Goal: Transaction & Acquisition: Purchase product/service

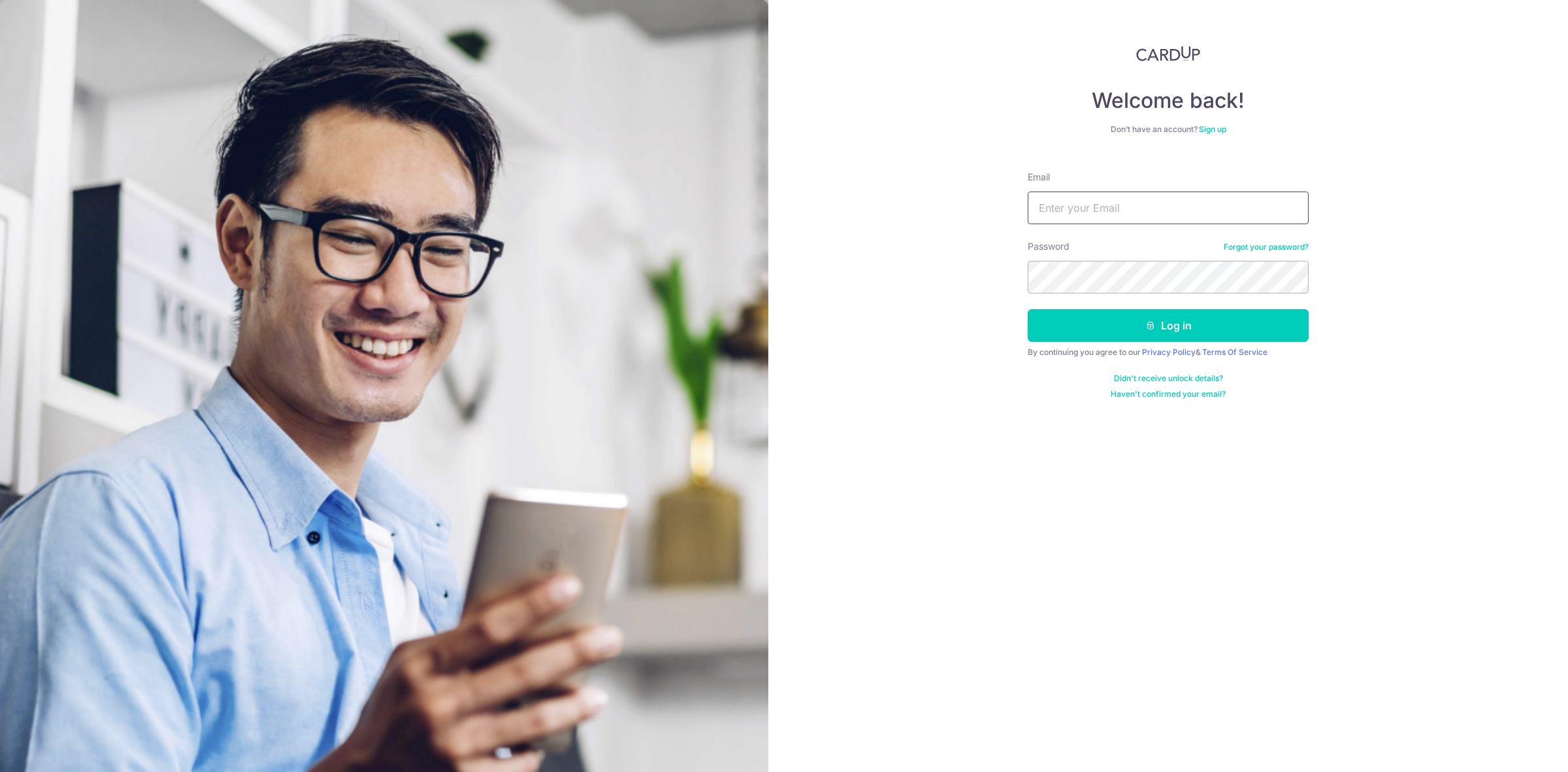
click at [1088, 204] on input "Email" at bounding box center [1168, 208] width 281 height 33
type input "danielngcy@hotmail.com"
click at [1028, 309] on button "Log in" at bounding box center [1168, 325] width 281 height 33
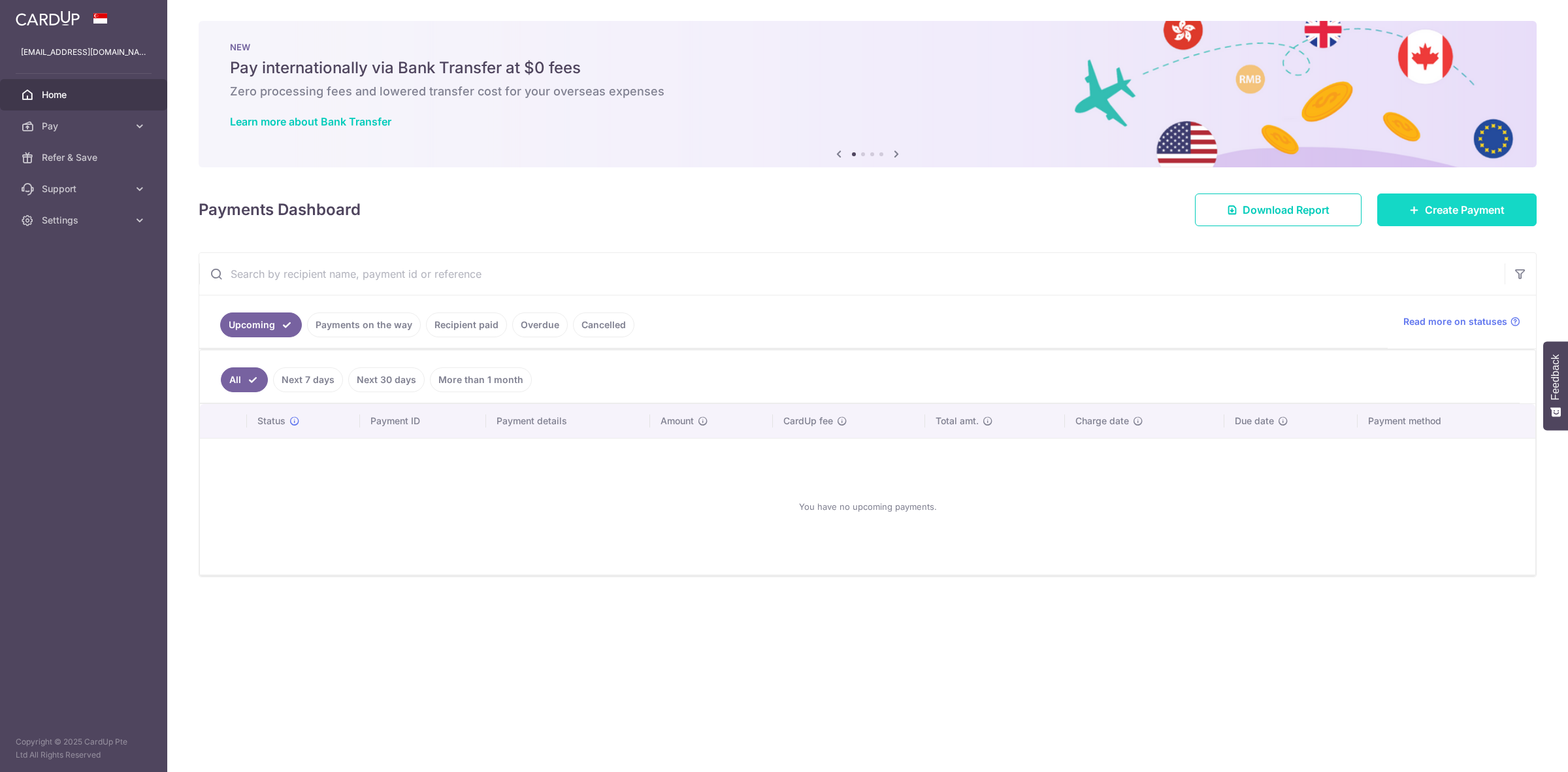
click at [1448, 210] on span "Create Payment" at bounding box center [1465, 210] width 80 height 16
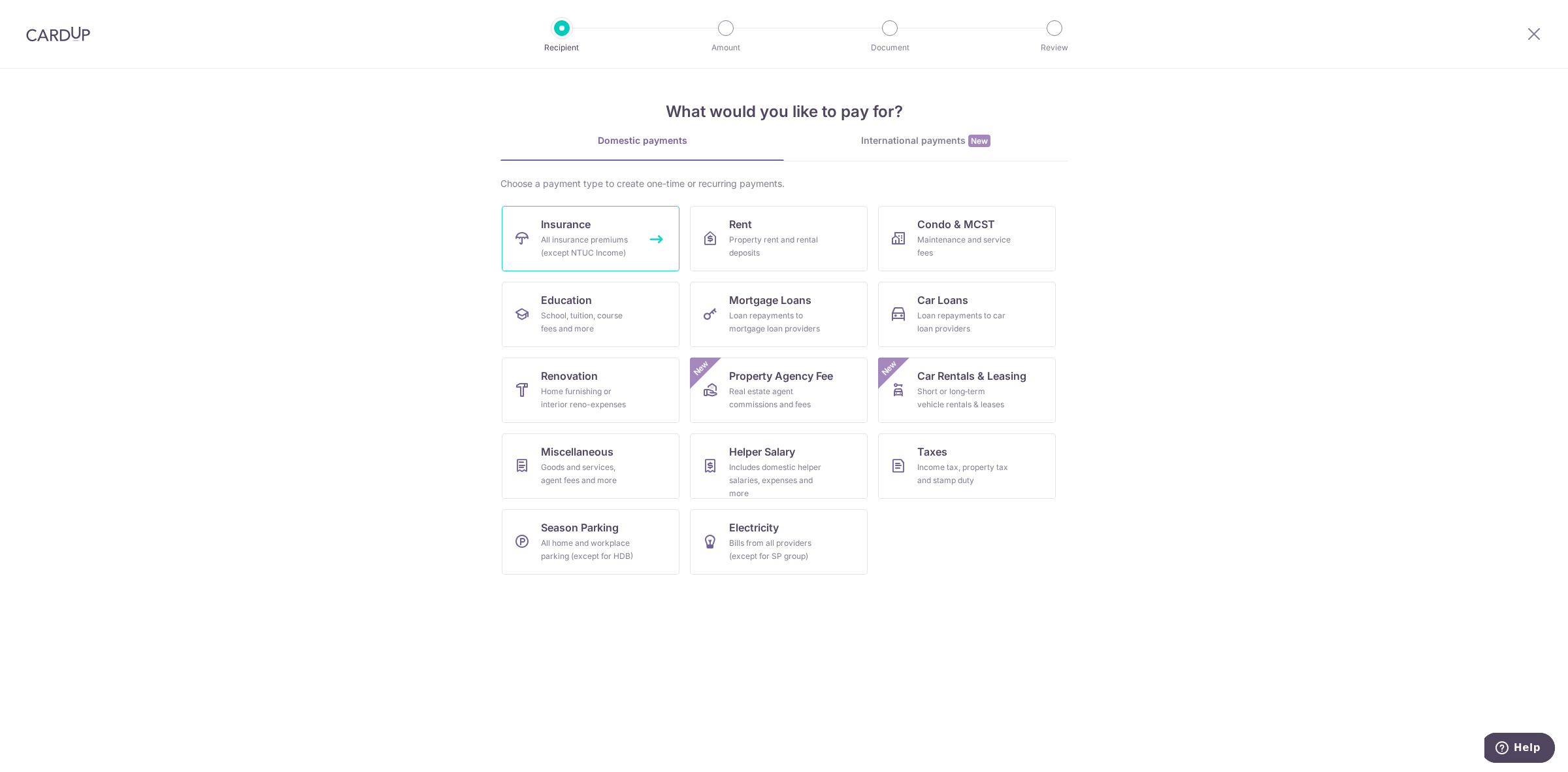
click at [592, 237] on div "All insurance premiums (except NTUC Income)" at bounding box center [588, 246] width 94 height 26
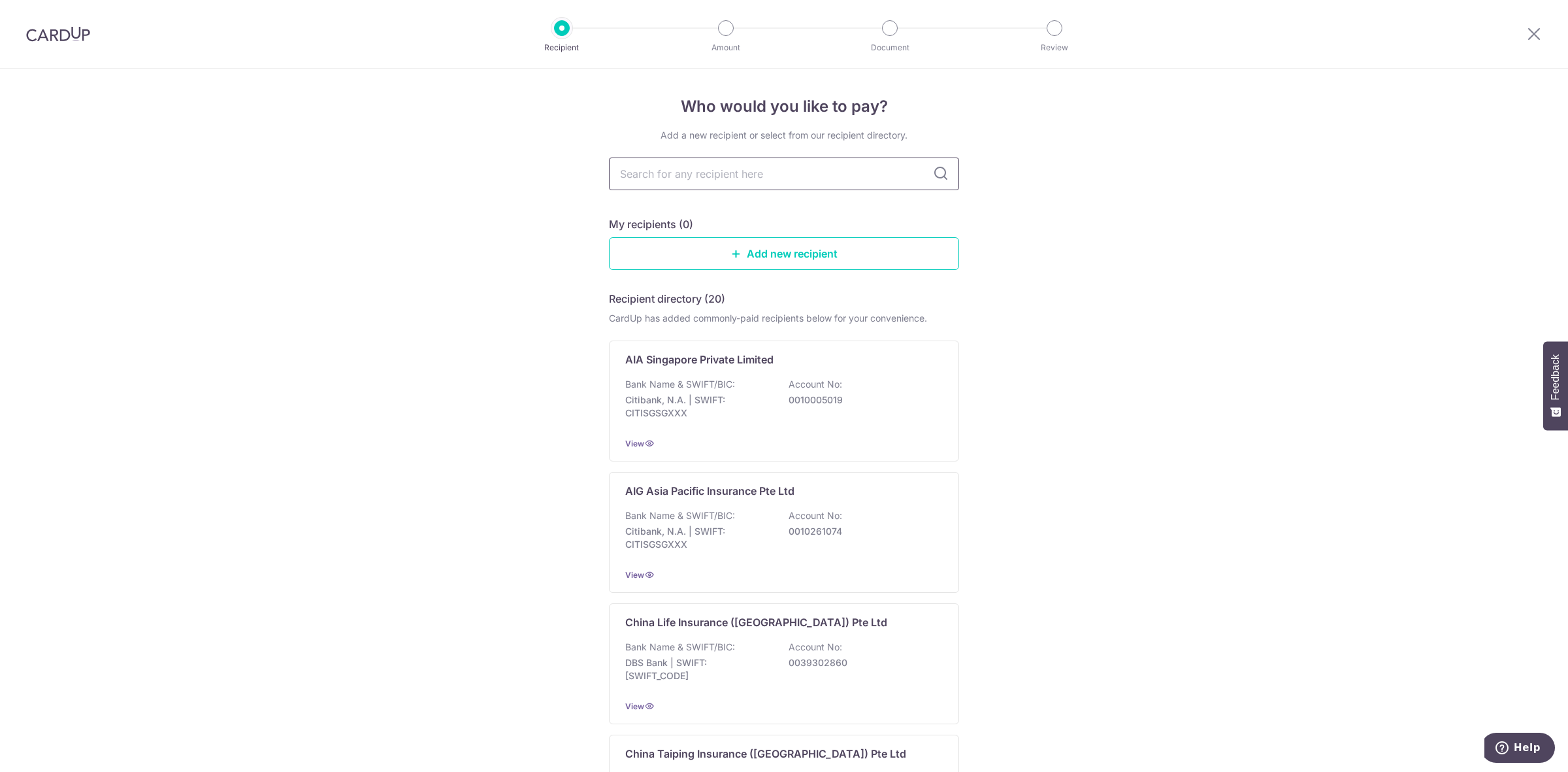
click at [726, 175] on input "text" at bounding box center [784, 174] width 350 height 33
type input "pru"
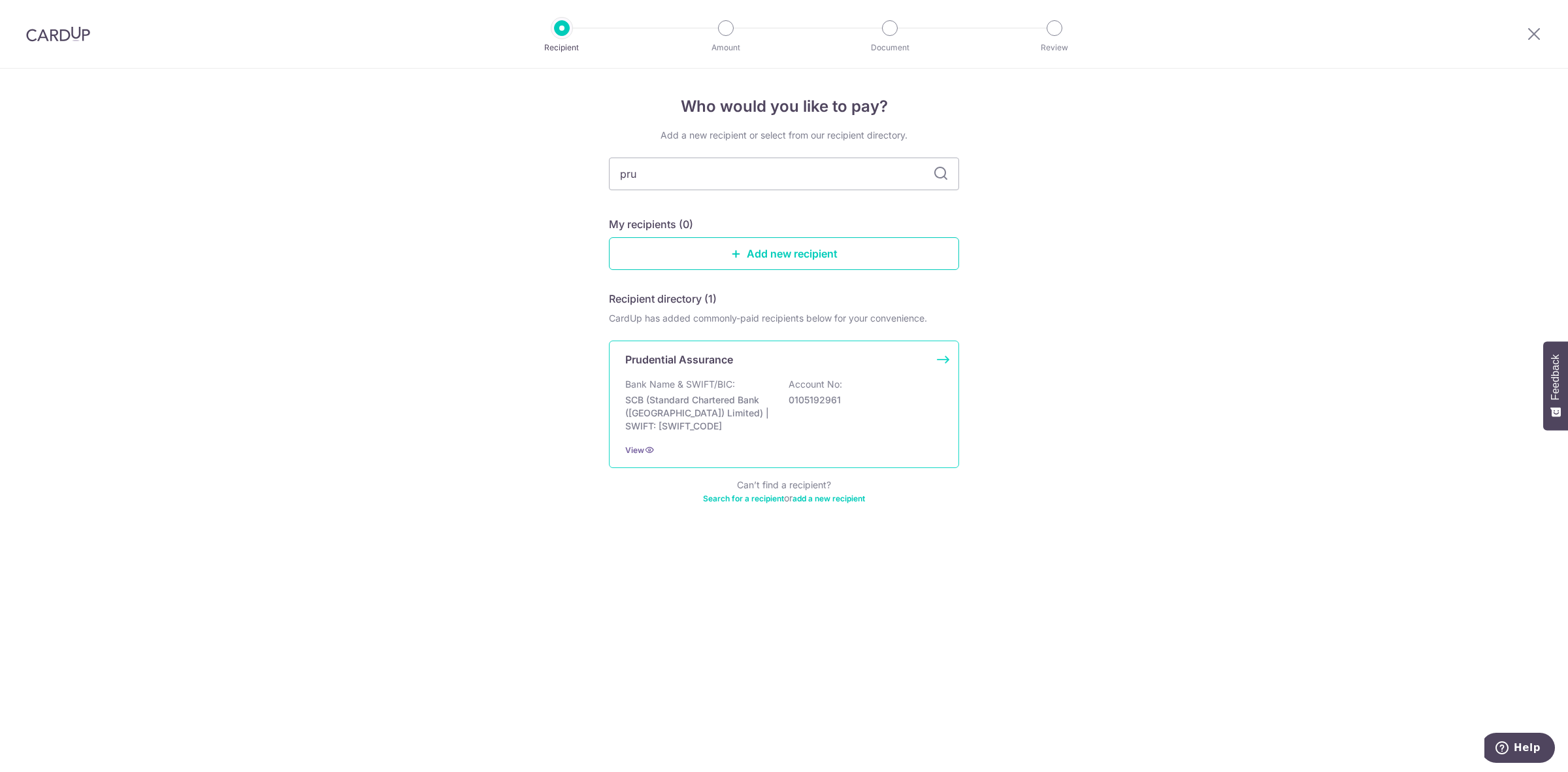
click at [692, 376] on div "Prudential Assurance Bank Name & SWIFT/BIC: SCB (Standard Chartered Bank (Singa…" at bounding box center [784, 404] width 350 height 127
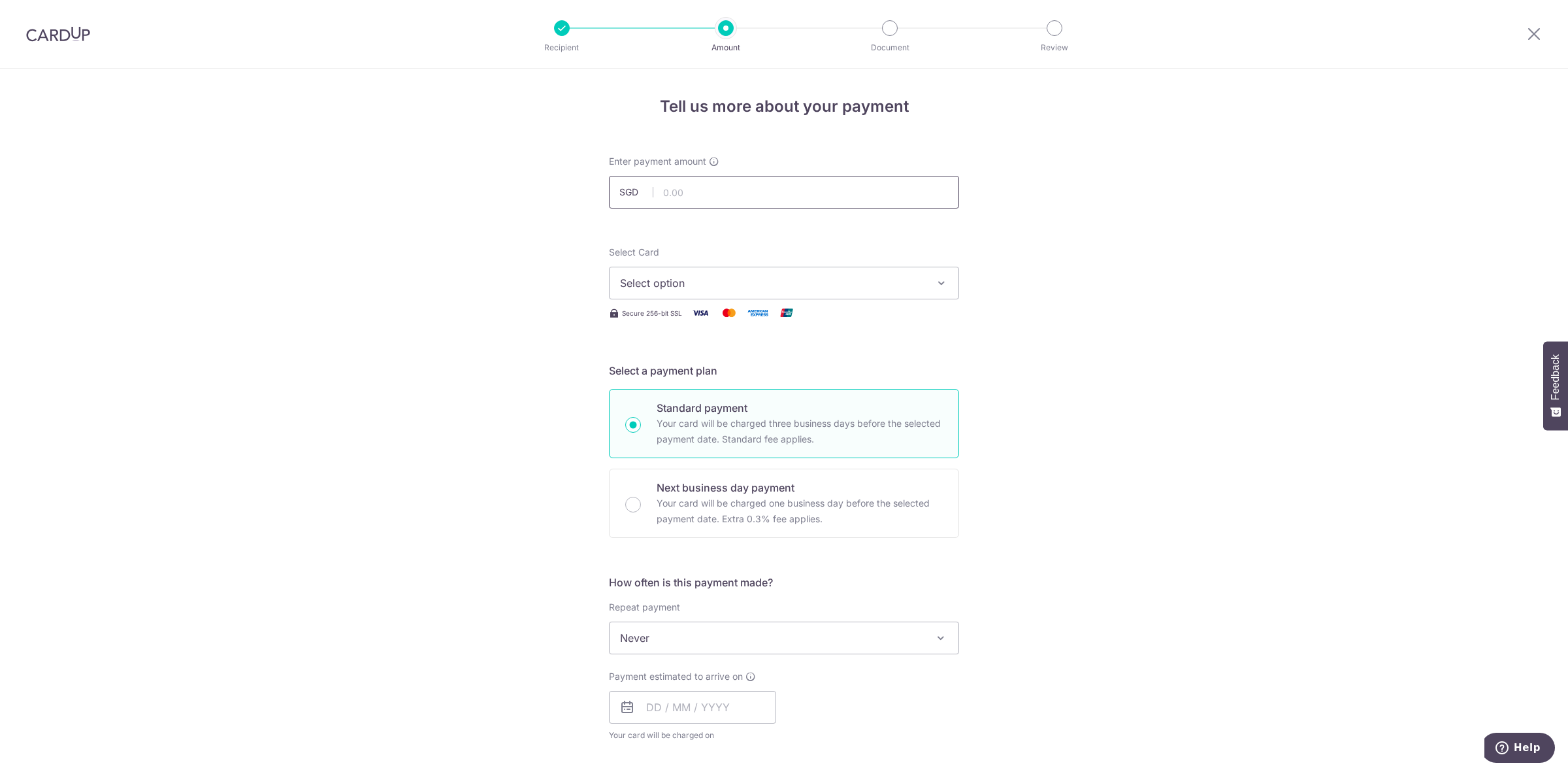
click at [684, 198] on input "text" at bounding box center [784, 192] width 350 height 33
type input "548.00"
click at [645, 285] on span "Select option" at bounding box center [772, 283] width 304 height 16
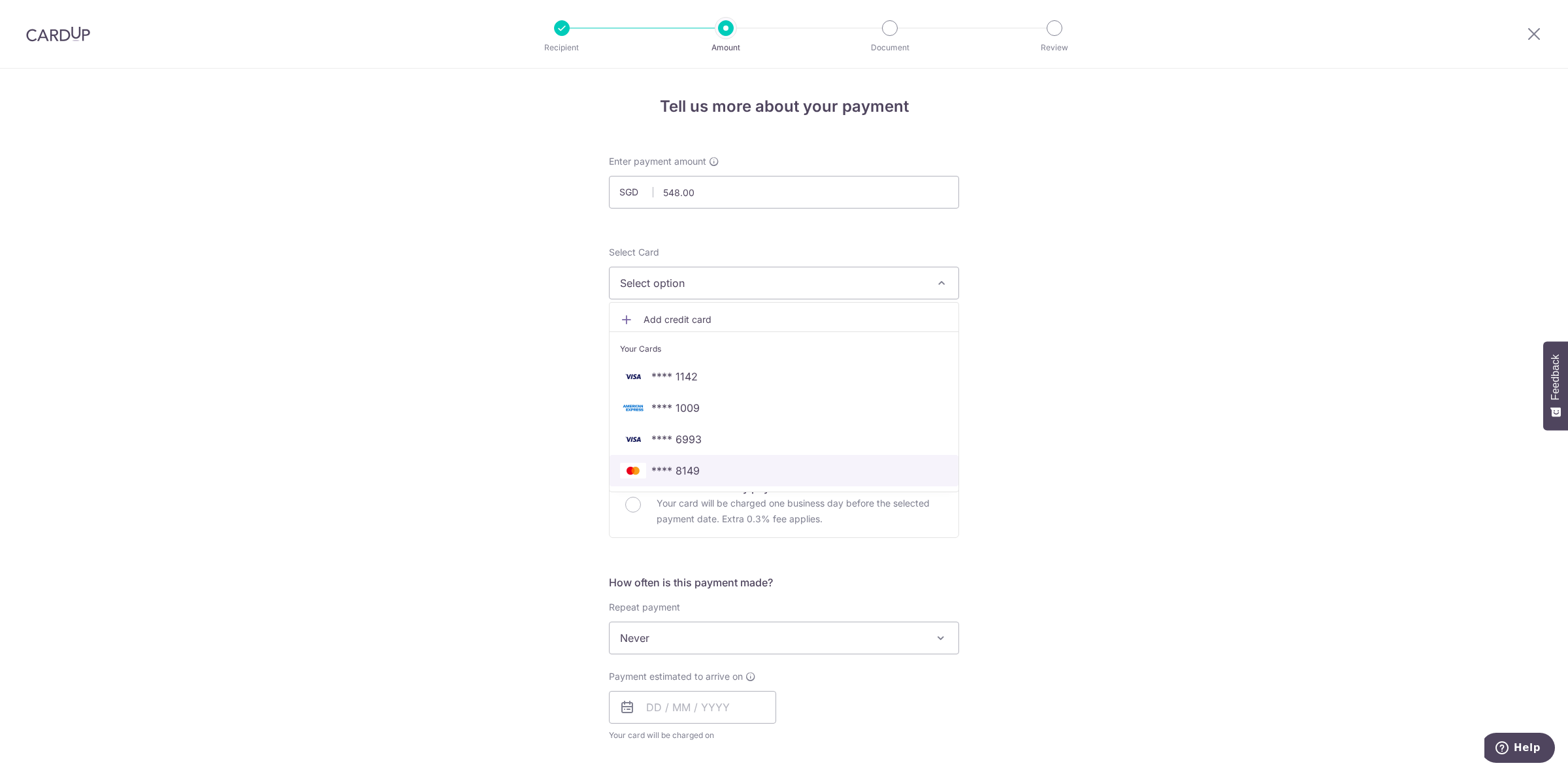
click at [701, 466] on span "**** 8149" at bounding box center [783, 471] width 328 height 16
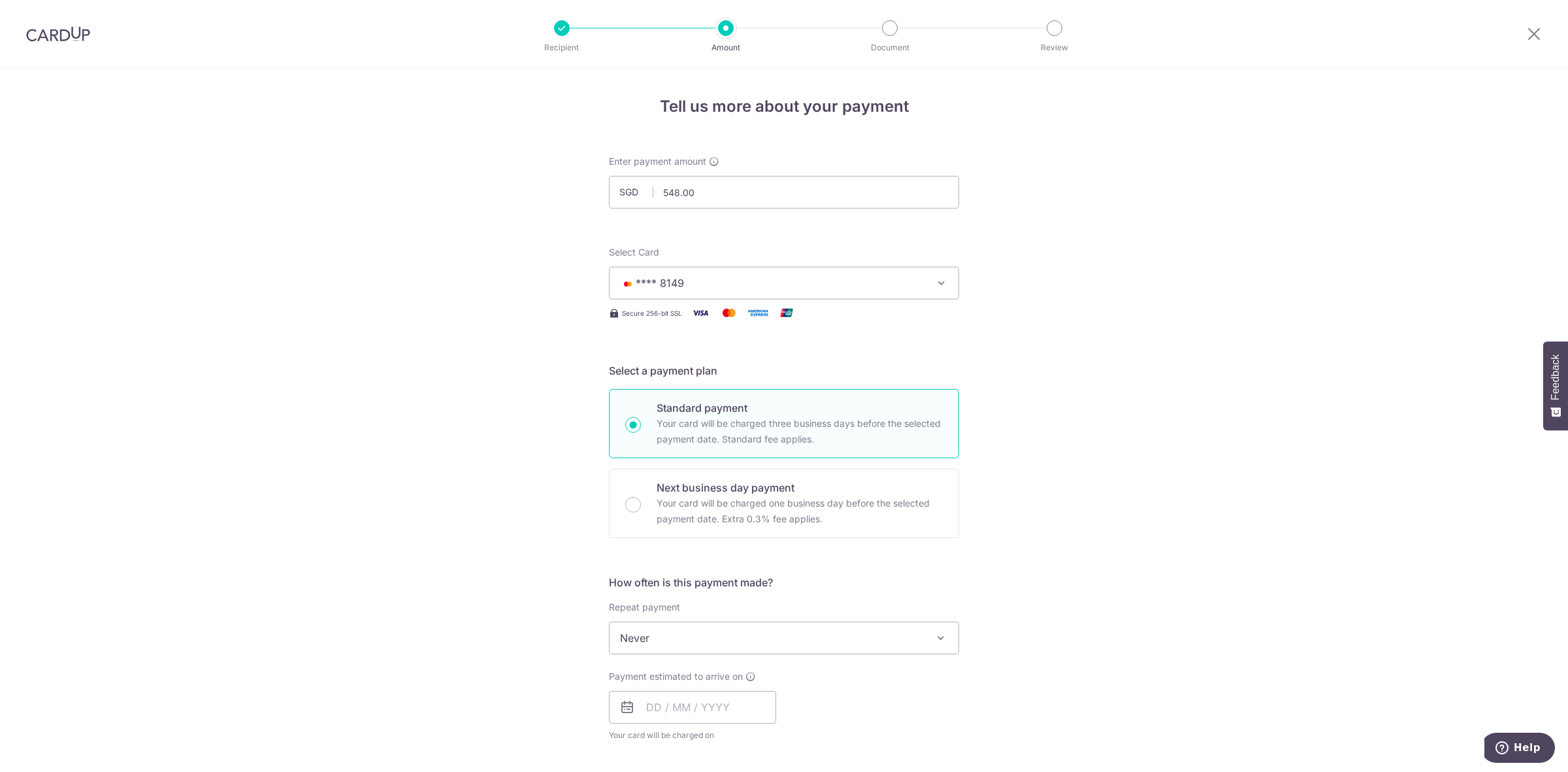
click at [681, 636] on span "Never" at bounding box center [784, 637] width 349 height 31
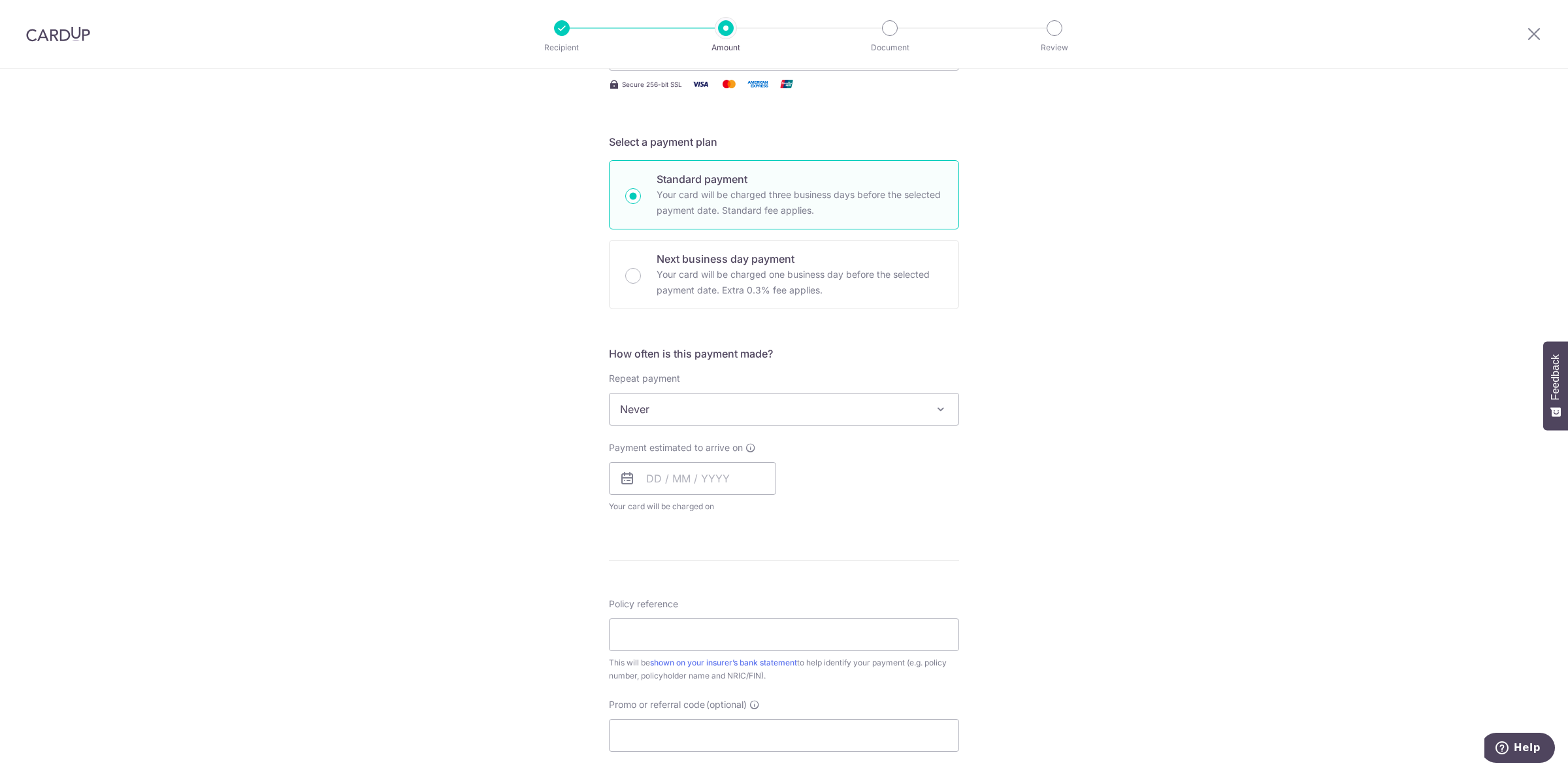
scroll to position [245, 0]
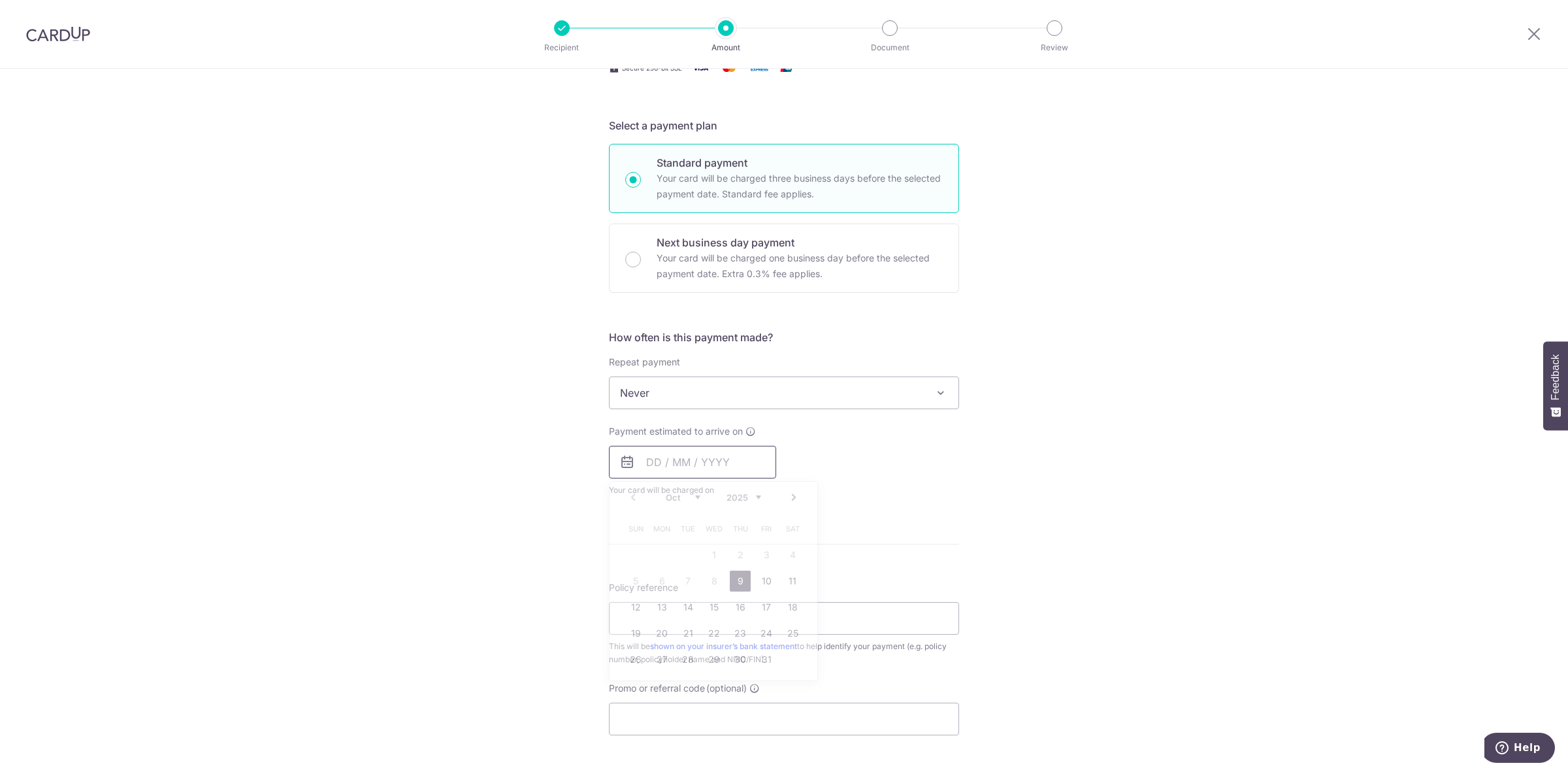
click at [683, 465] on input "text" at bounding box center [692, 462] width 167 height 33
click at [733, 578] on link "9" at bounding box center [740, 581] width 21 height 21
type input "09/10/2025"
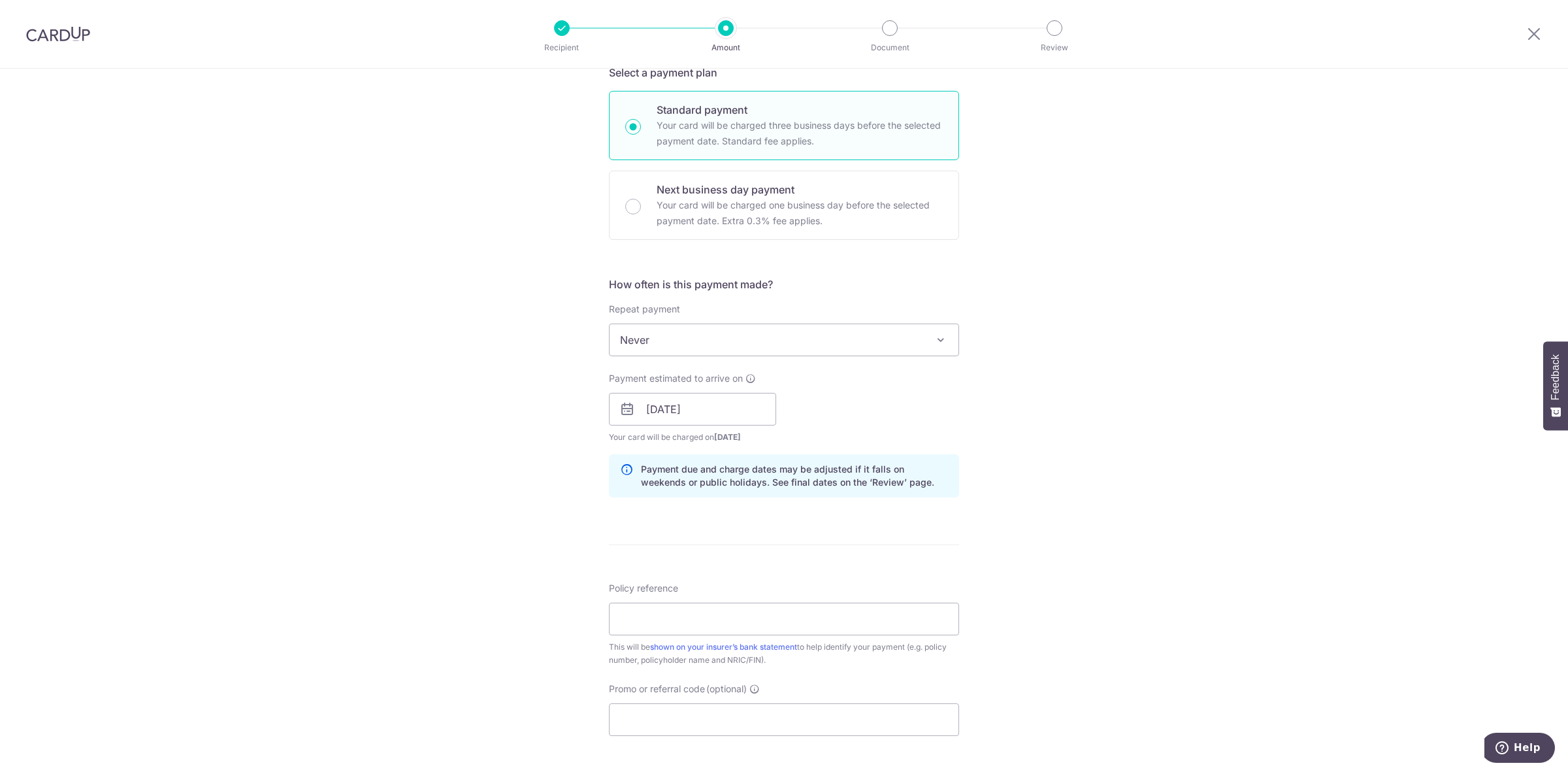
scroll to position [409, 0]
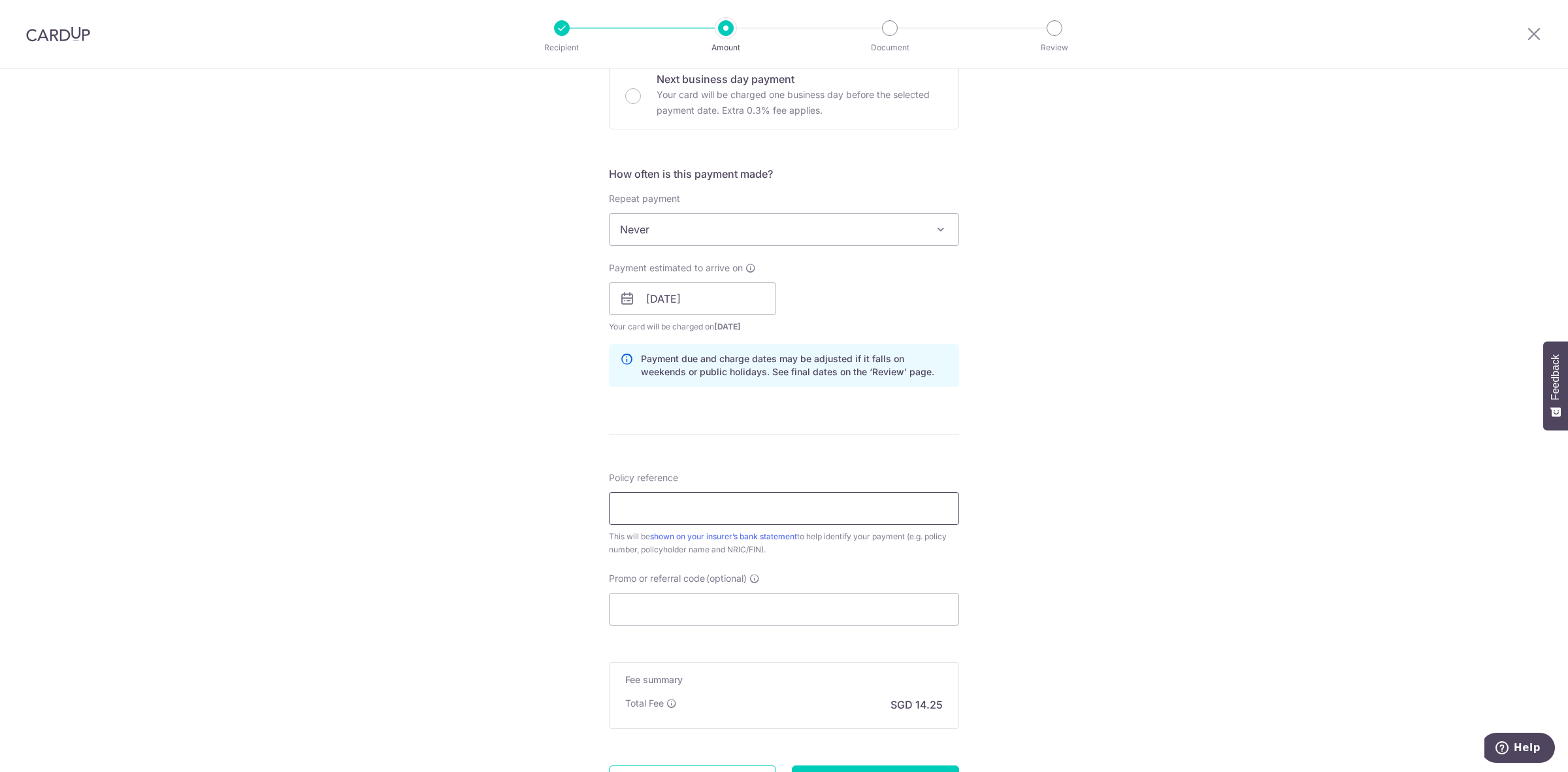
click at [642, 510] on input "Policy reference" at bounding box center [784, 508] width 350 height 33
click at [422, 407] on div "Tell us more about your payment Enter payment amount SGD 548.00 548.00 Select C…" at bounding box center [784, 278] width 1568 height 1236
click at [710, 513] on input "Policy reference" at bounding box center [784, 508] width 350 height 33
paste input "33810499"
type input "33810499 ANG CHIN YEE"
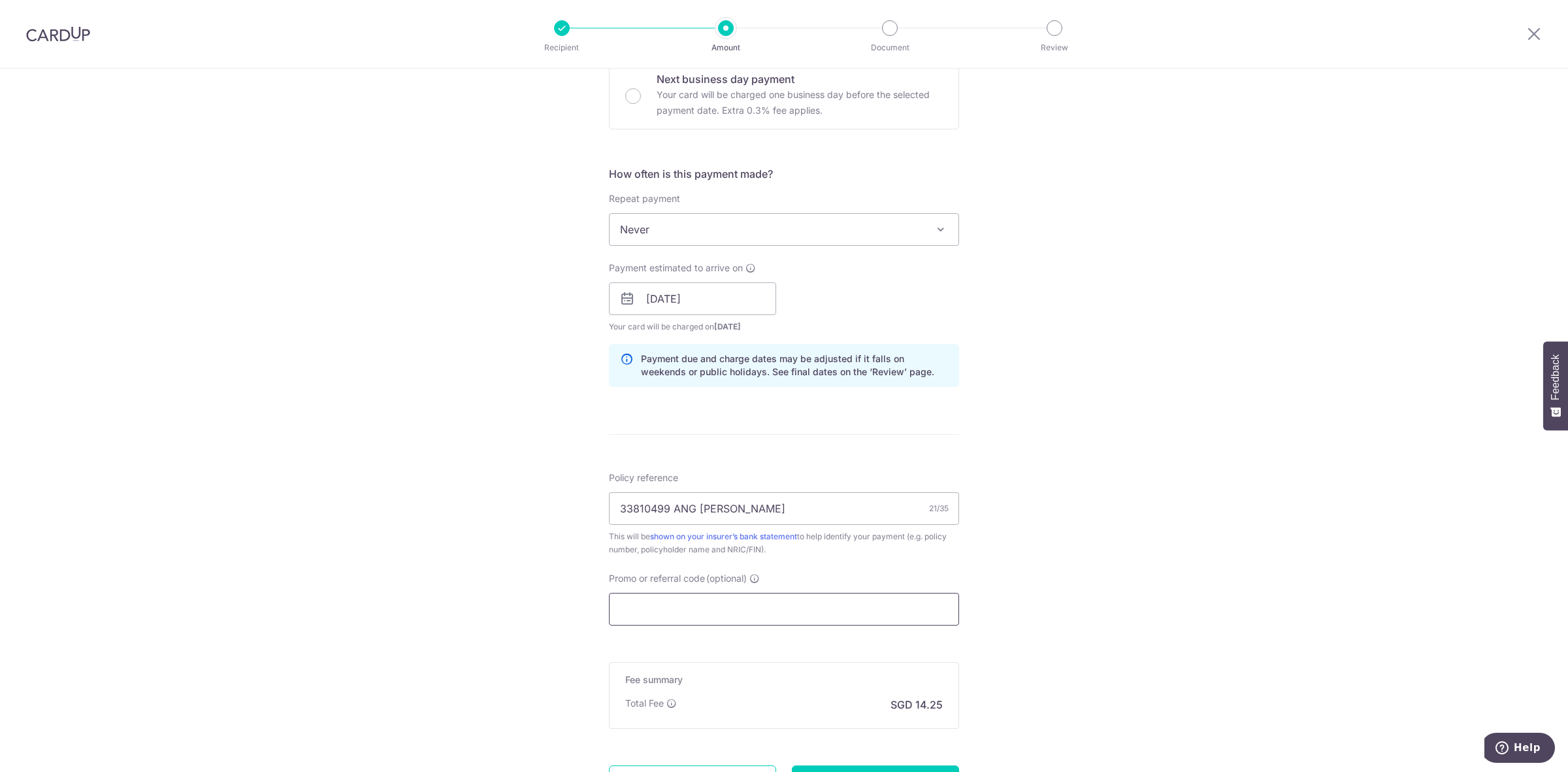
click at [706, 603] on input "Promo or referral code (optional)" at bounding box center [784, 608] width 350 height 33
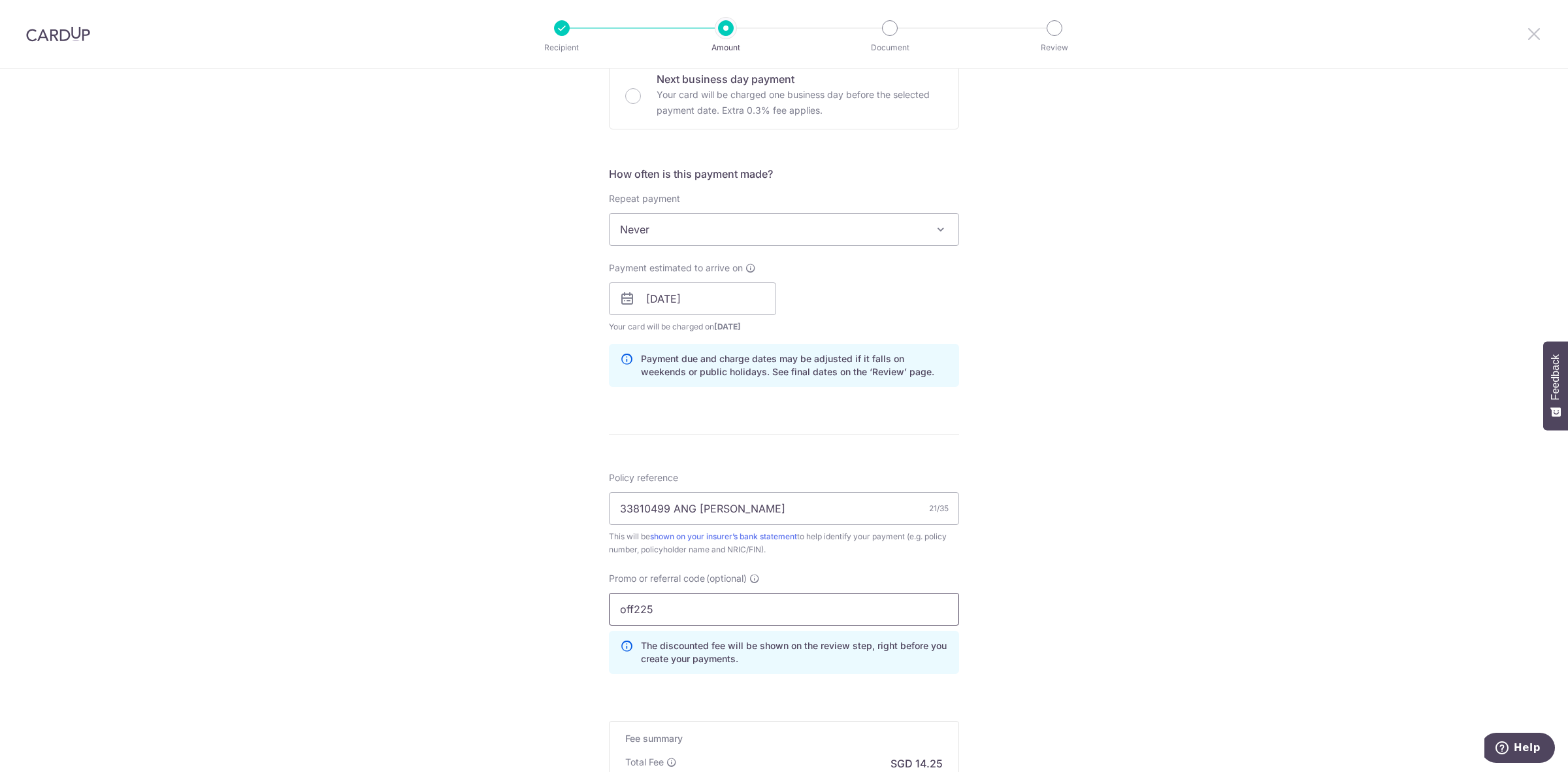
type input "off225"
click at [1540, 28] on icon at bounding box center [1534, 33] width 16 height 17
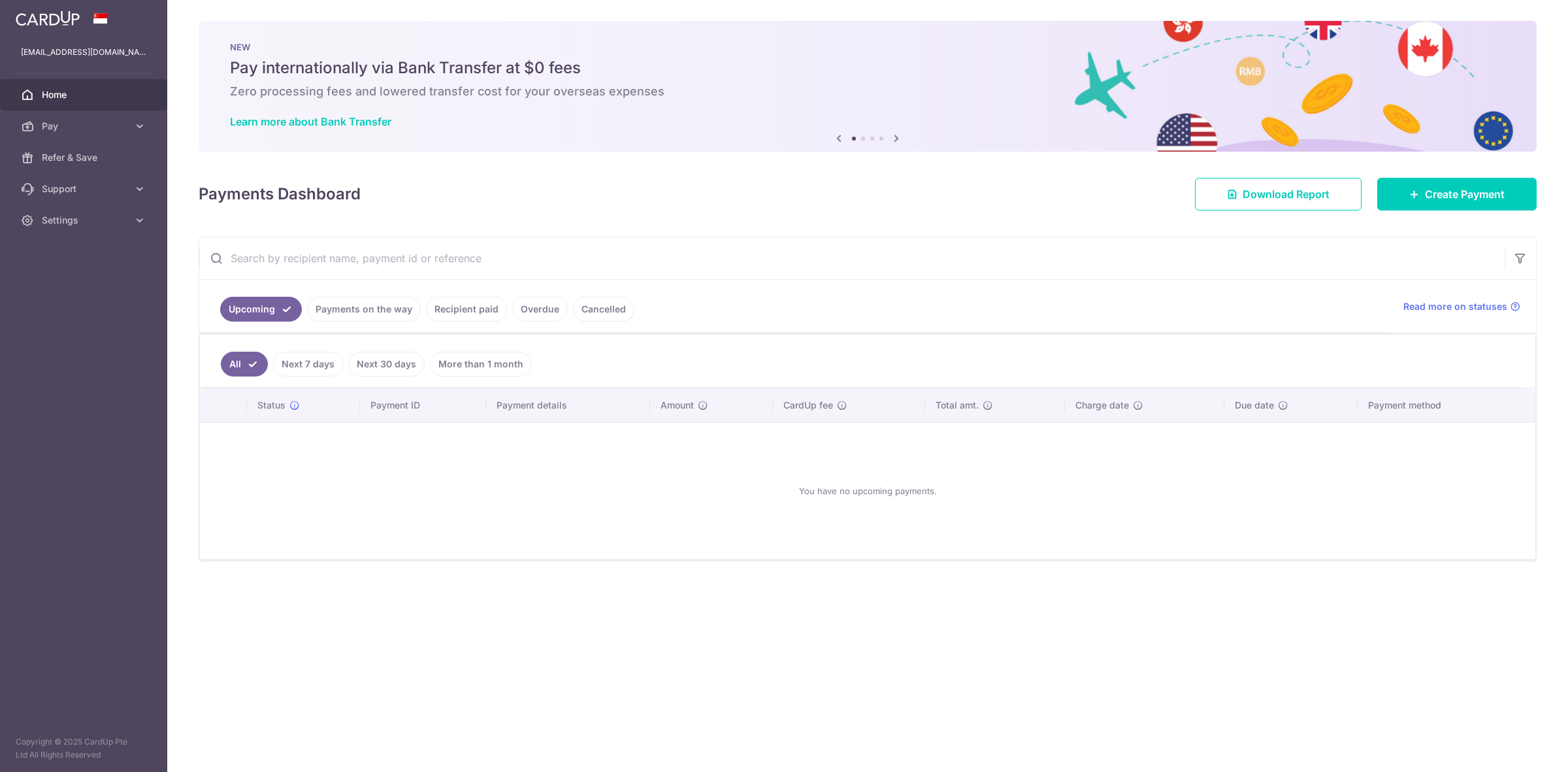
click at [373, 306] on link "Payments on the way" at bounding box center [364, 309] width 114 height 25
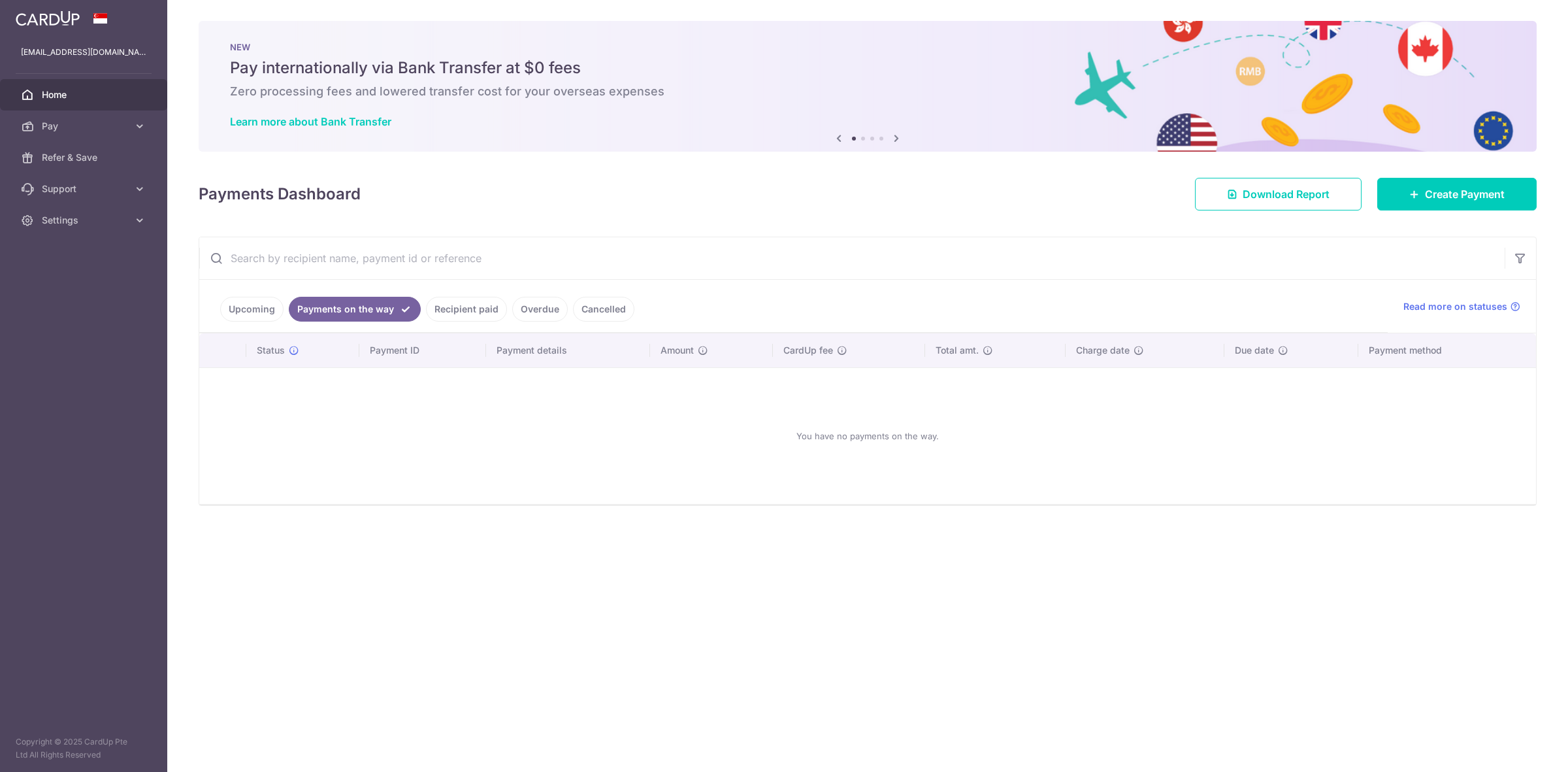
click at [475, 310] on link "Recipient paid" at bounding box center [466, 309] width 81 height 25
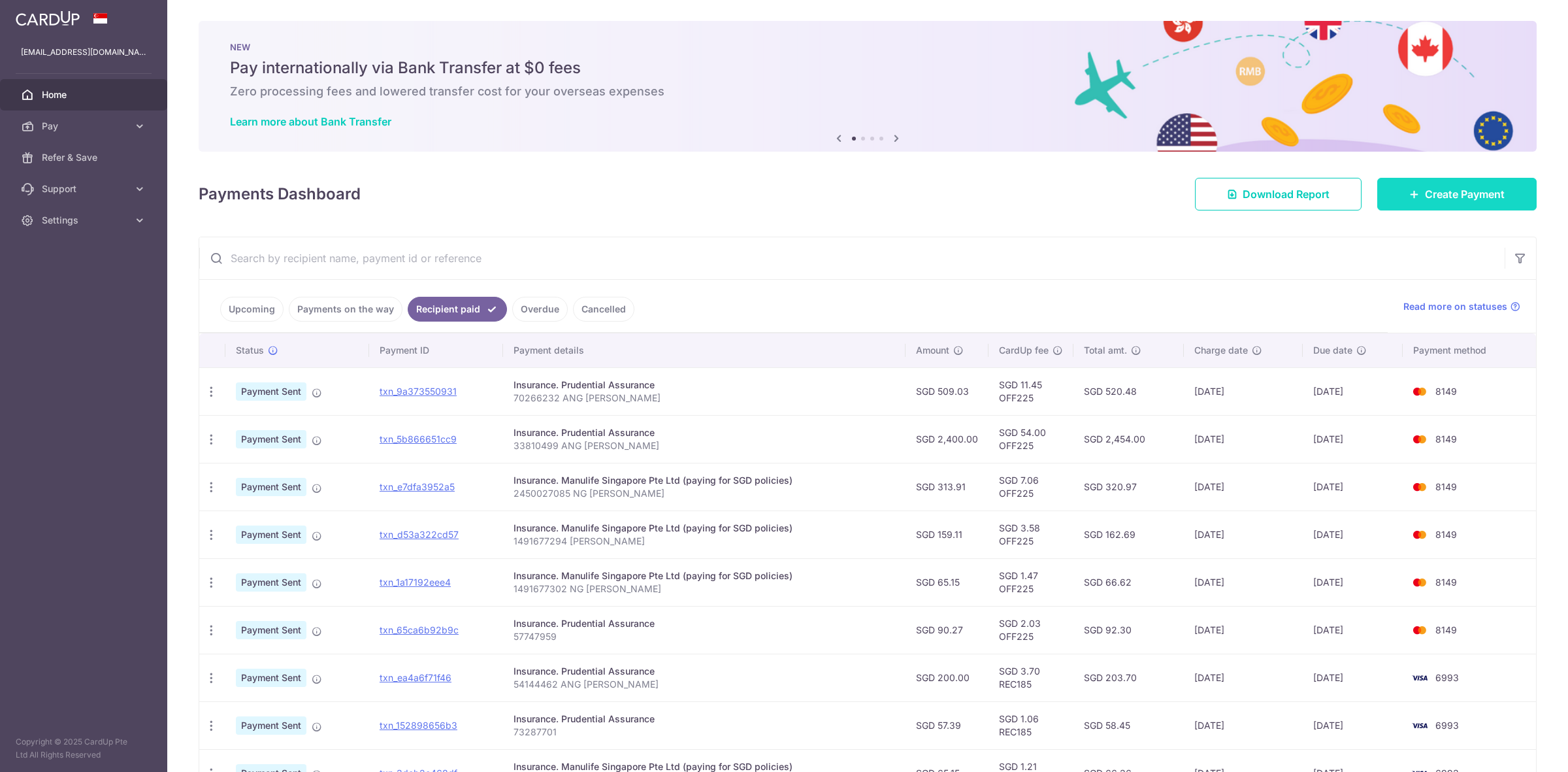
click at [1476, 190] on span "Create Payment" at bounding box center [1465, 194] width 80 height 16
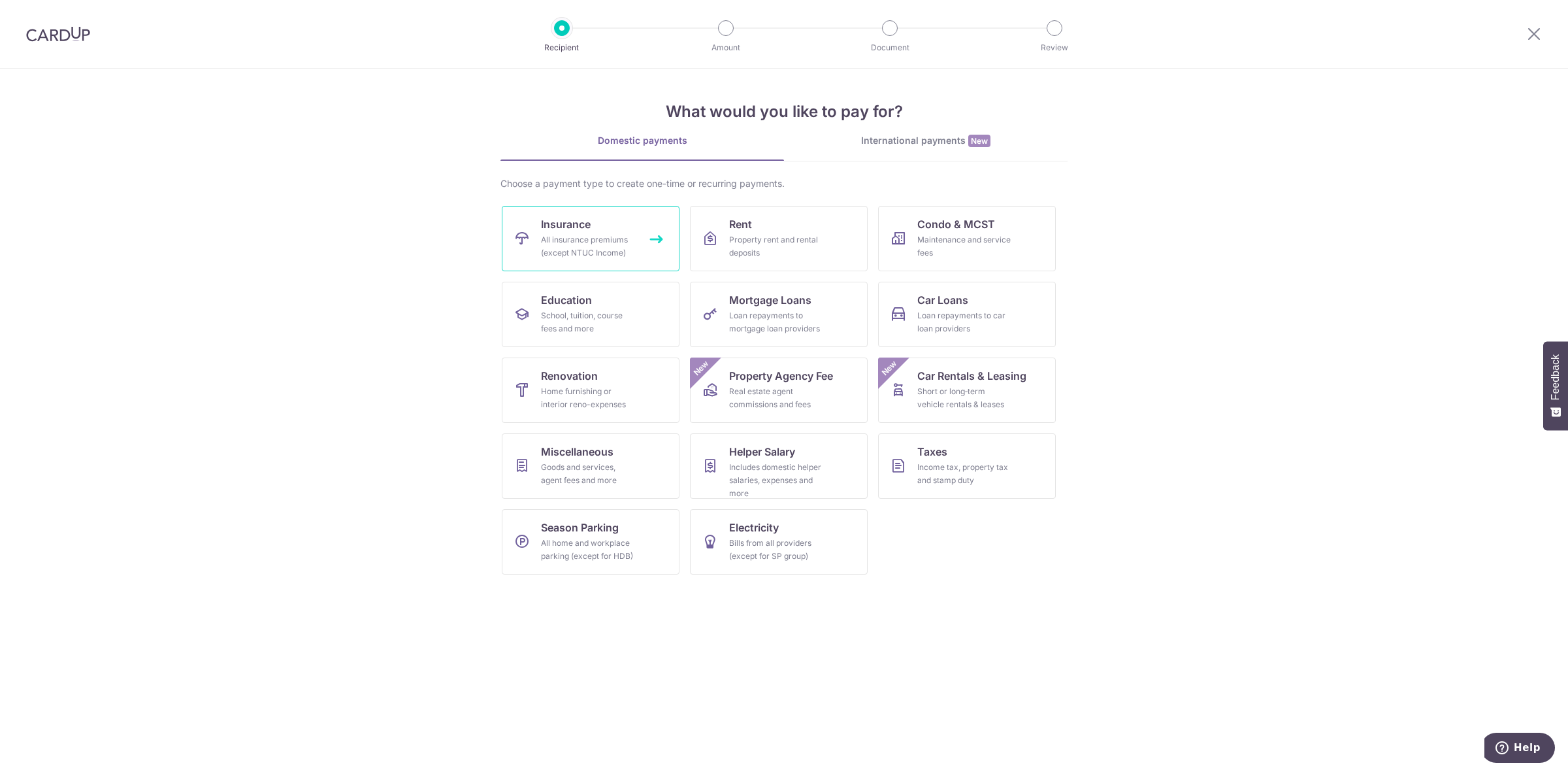
click at [588, 229] on span "Insurance" at bounding box center [566, 224] width 50 height 16
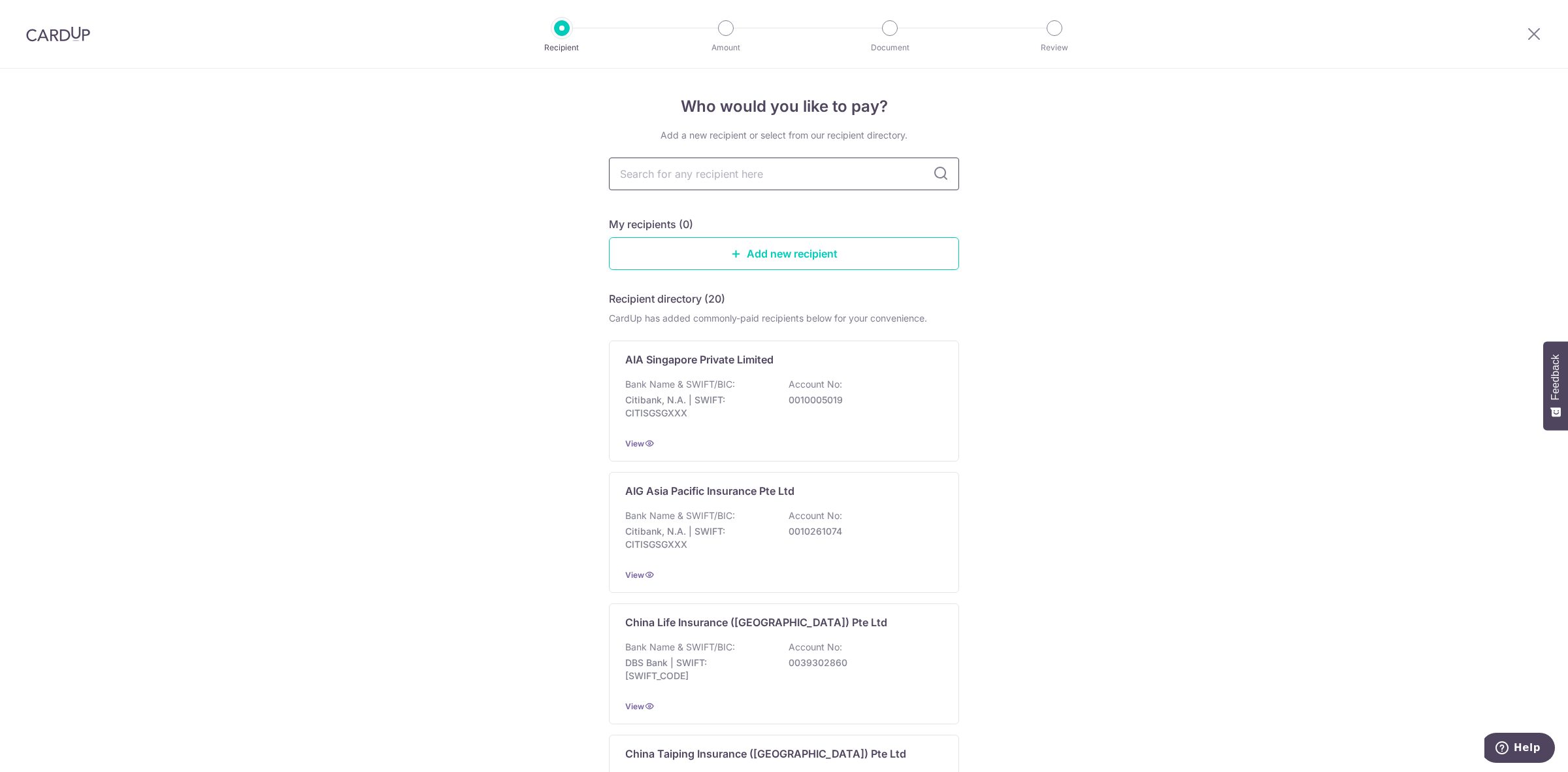
click at [720, 170] on input "text" at bounding box center [784, 174] width 350 height 33
type input "pru"
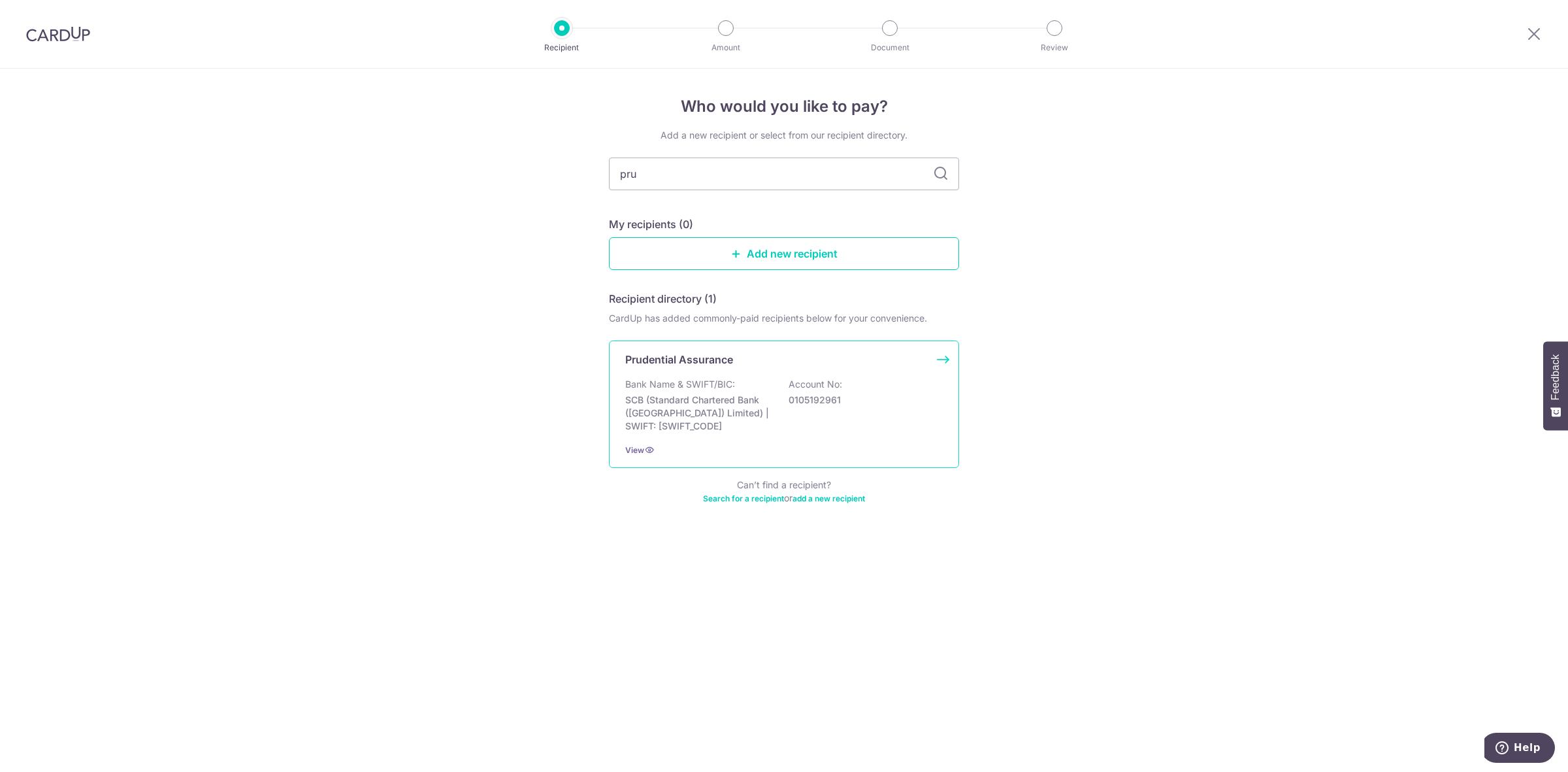
drag, startPoint x: 700, startPoint y: 371, endPoint x: 702, endPoint y: 365, distance: 6.3
click at [700, 370] on div "Prudential Assurance Bank Name & SWIFT/BIC: SCB (Standard Chartered Bank (Singa…" at bounding box center [784, 404] width 350 height 127
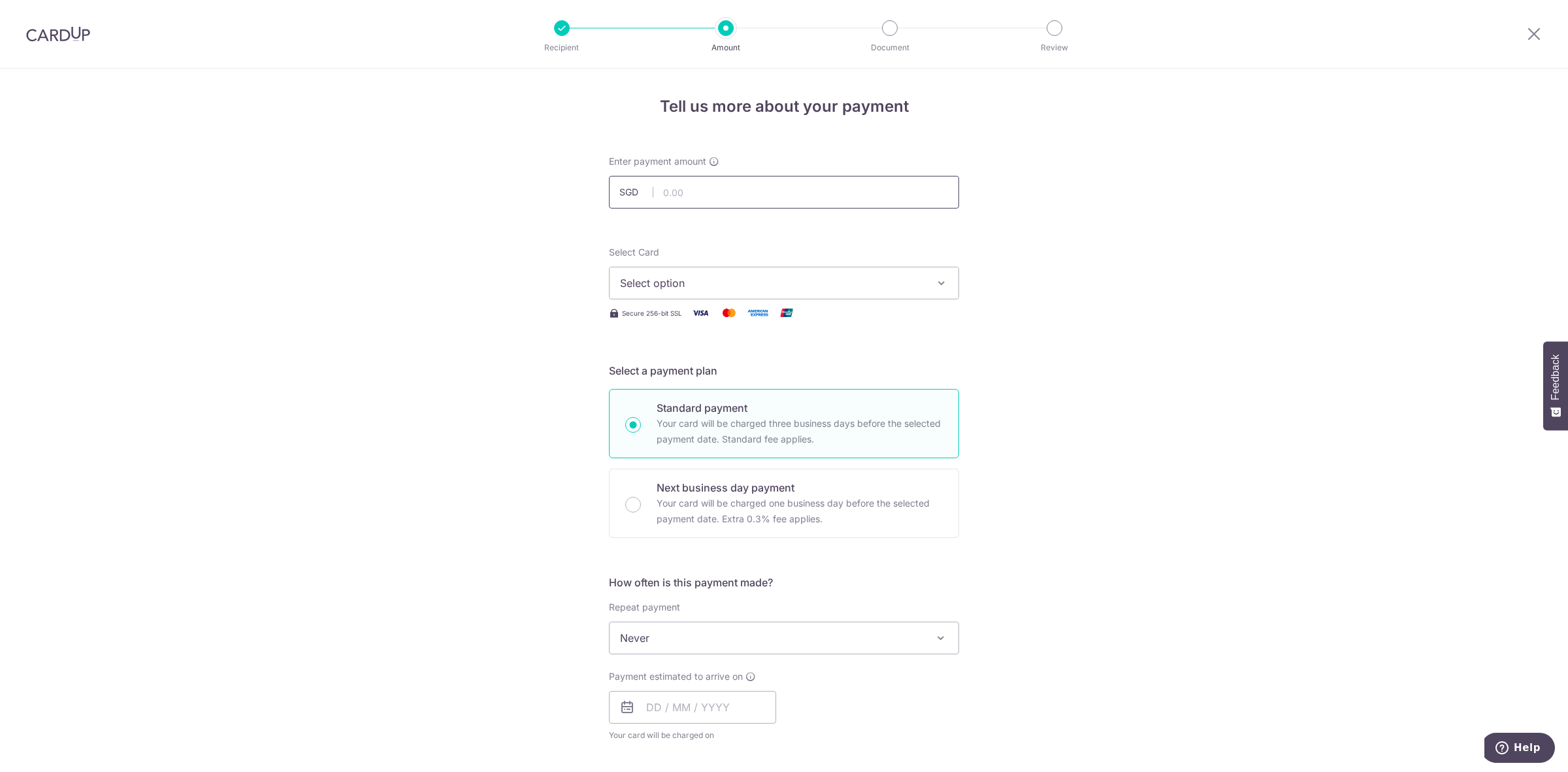
click at [743, 191] on input "text" at bounding box center [784, 192] width 350 height 33
type input "548.00"
click at [651, 275] on span "Select option" at bounding box center [772, 283] width 304 height 16
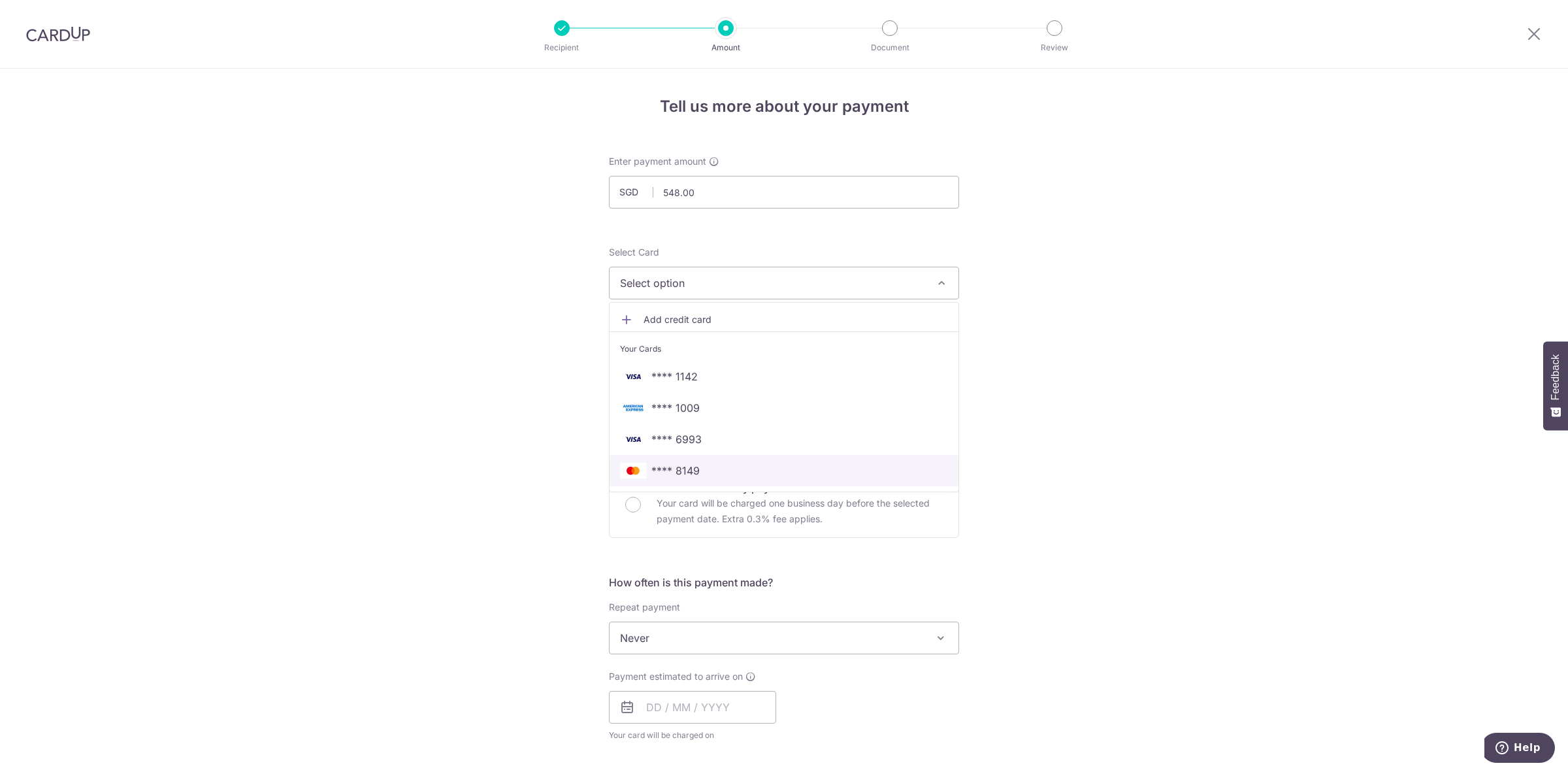
click at [661, 463] on span "**** 8149" at bounding box center [676, 471] width 48 height 16
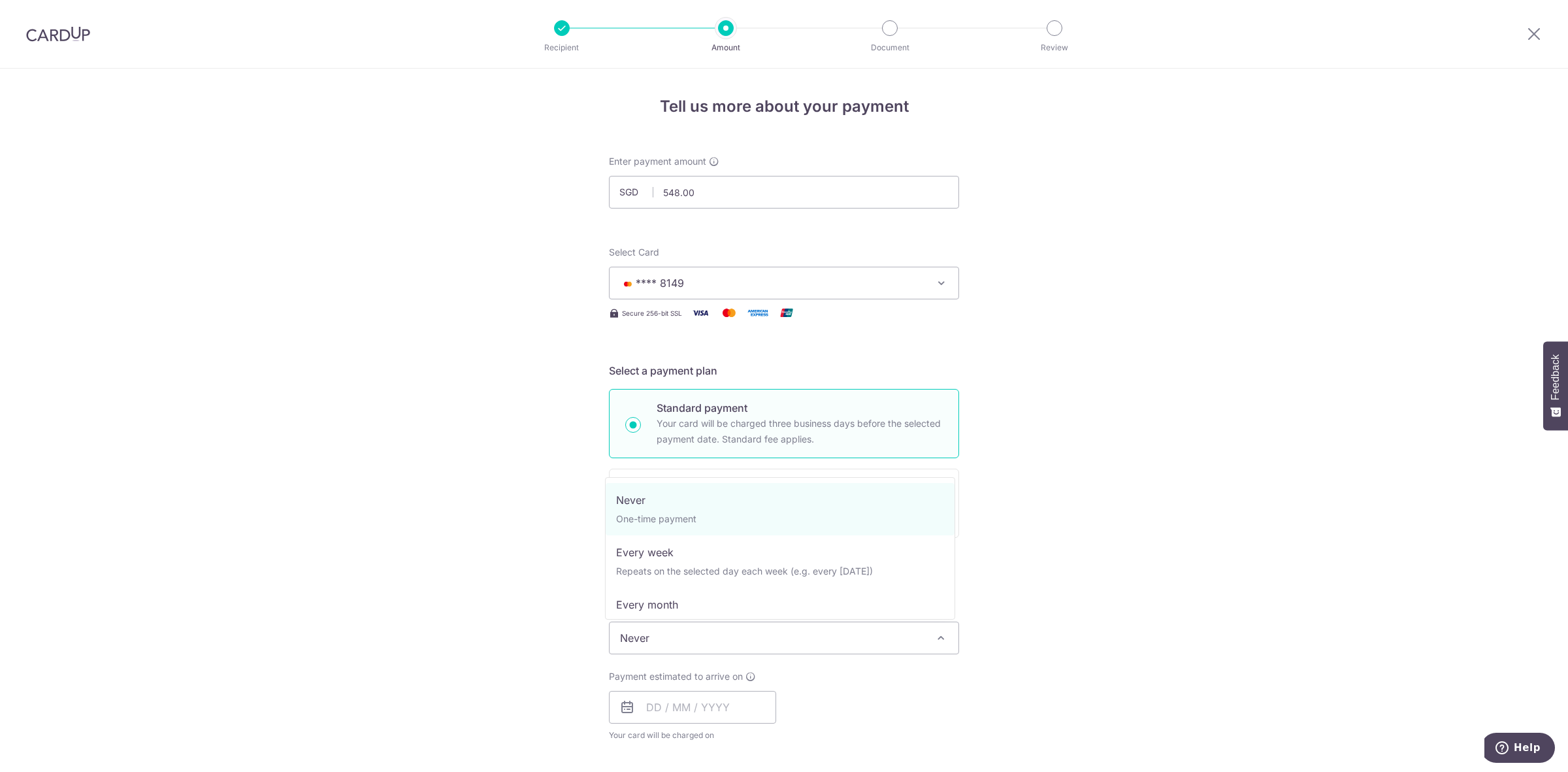
click at [664, 635] on span "Never" at bounding box center [784, 637] width 349 height 31
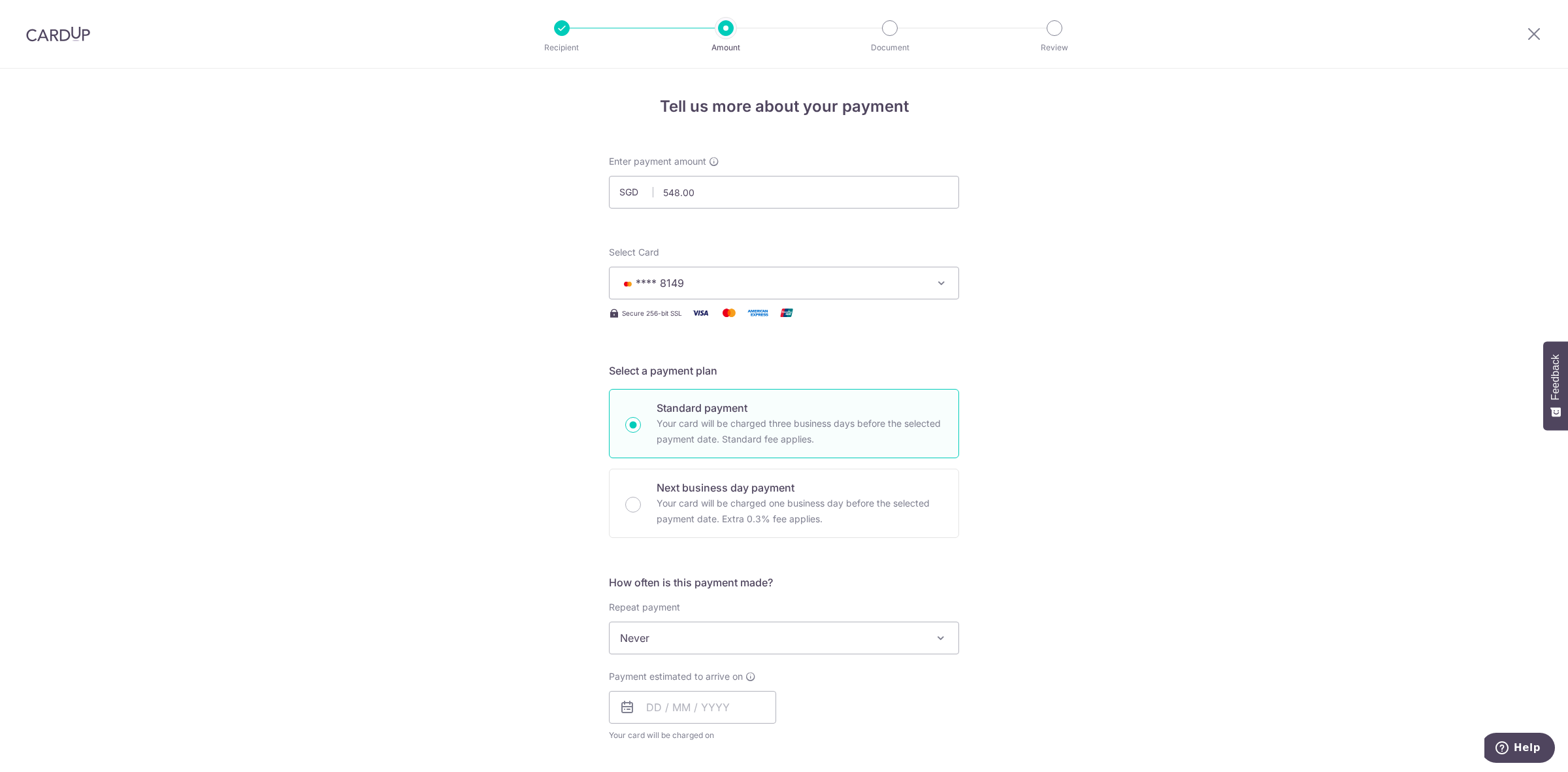
scroll to position [164, 0]
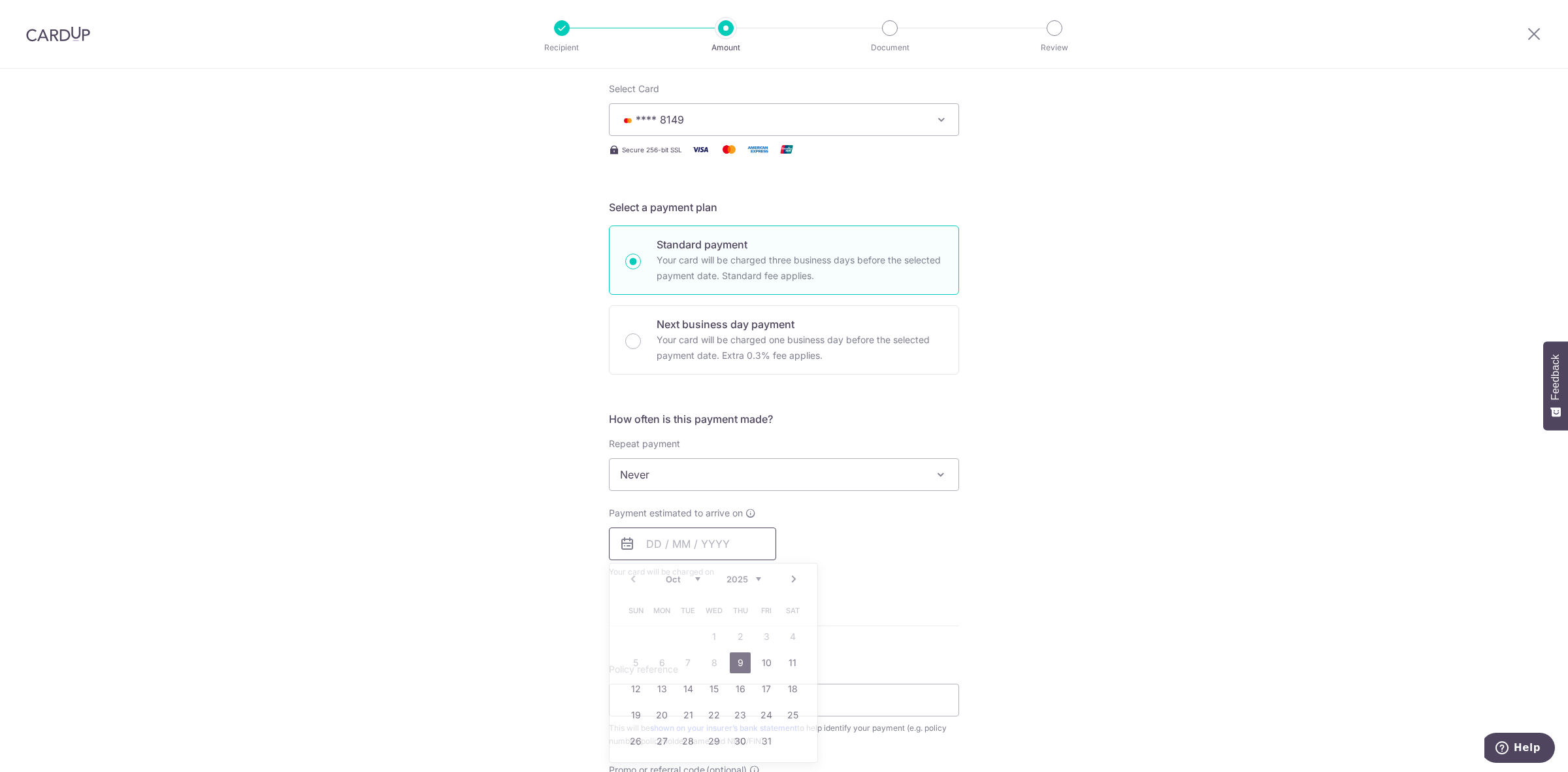
click at [649, 539] on input "text" at bounding box center [692, 543] width 167 height 33
click at [738, 661] on link "9" at bounding box center [740, 662] width 21 height 21
type input "09/10/2025"
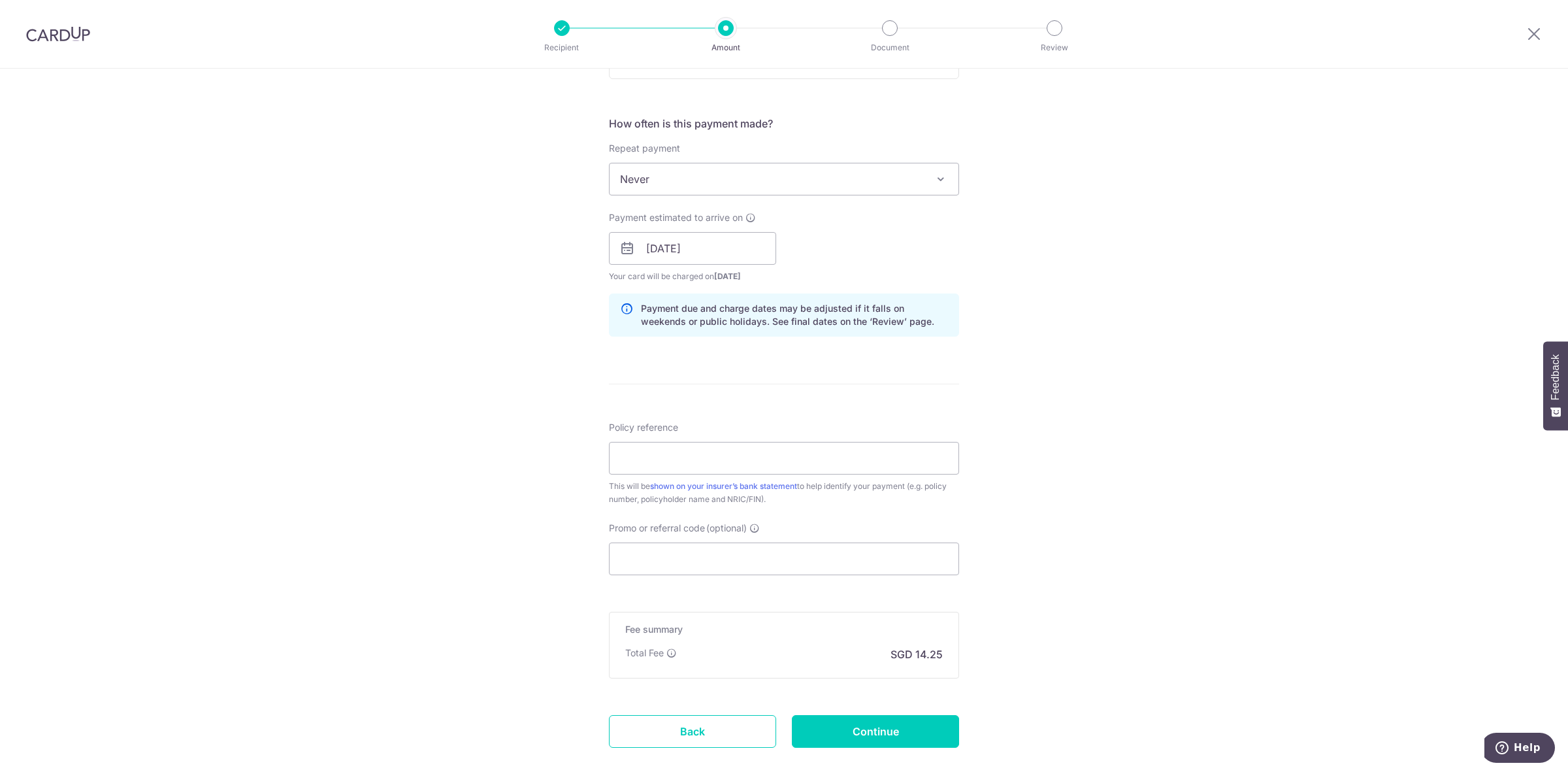
scroll to position [490, 0]
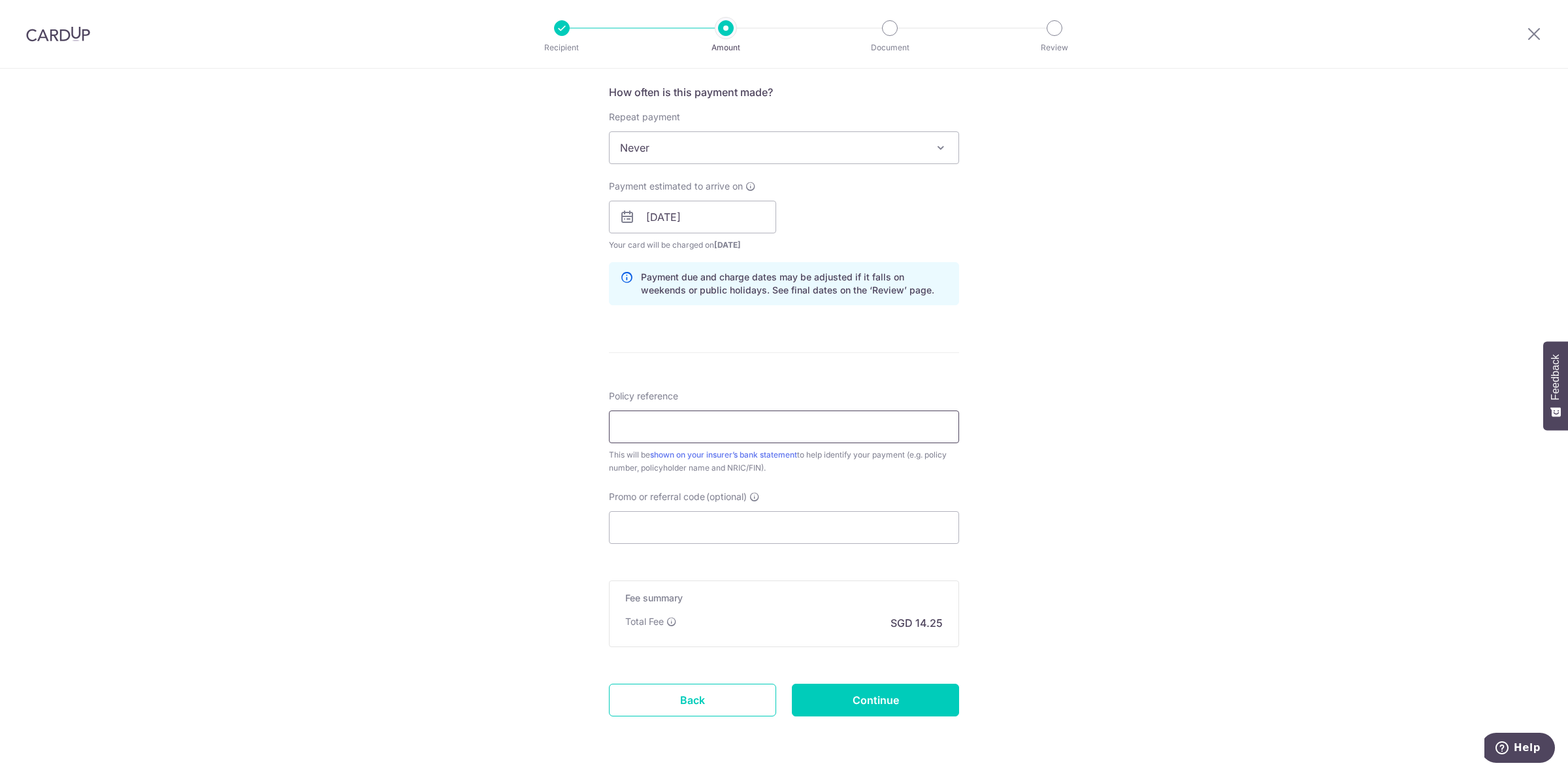
click at [704, 428] on input "Policy reference" at bounding box center [784, 426] width 350 height 33
paste input "33810499"
type input "33810499 ANG CHIN YEE"
click at [707, 523] on input "Promo or referral code (optional)" at bounding box center [784, 527] width 350 height 33
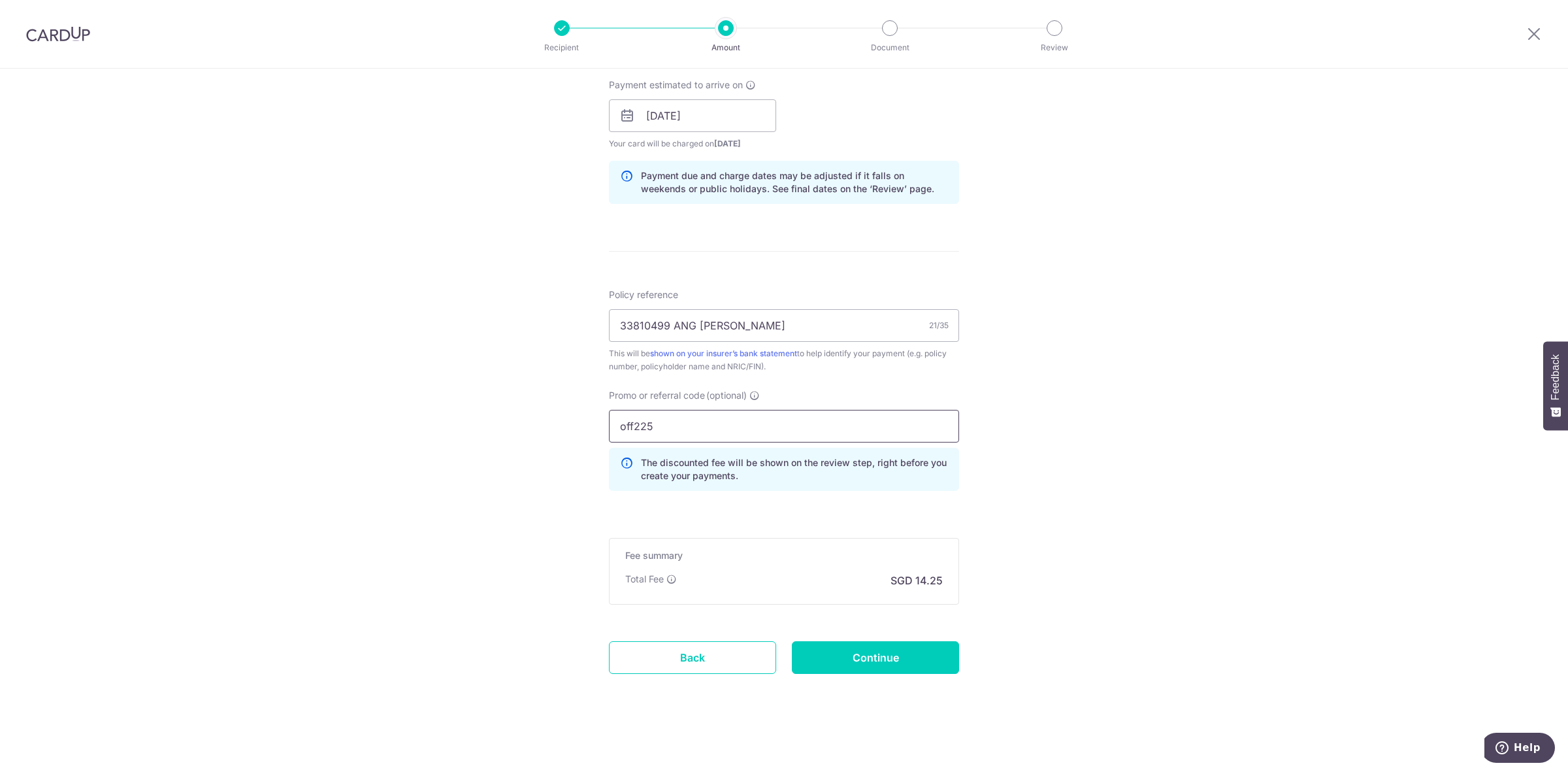
scroll to position [593, 0]
type input "off225"
click at [873, 659] on input "Continue" at bounding box center [875, 657] width 167 height 33
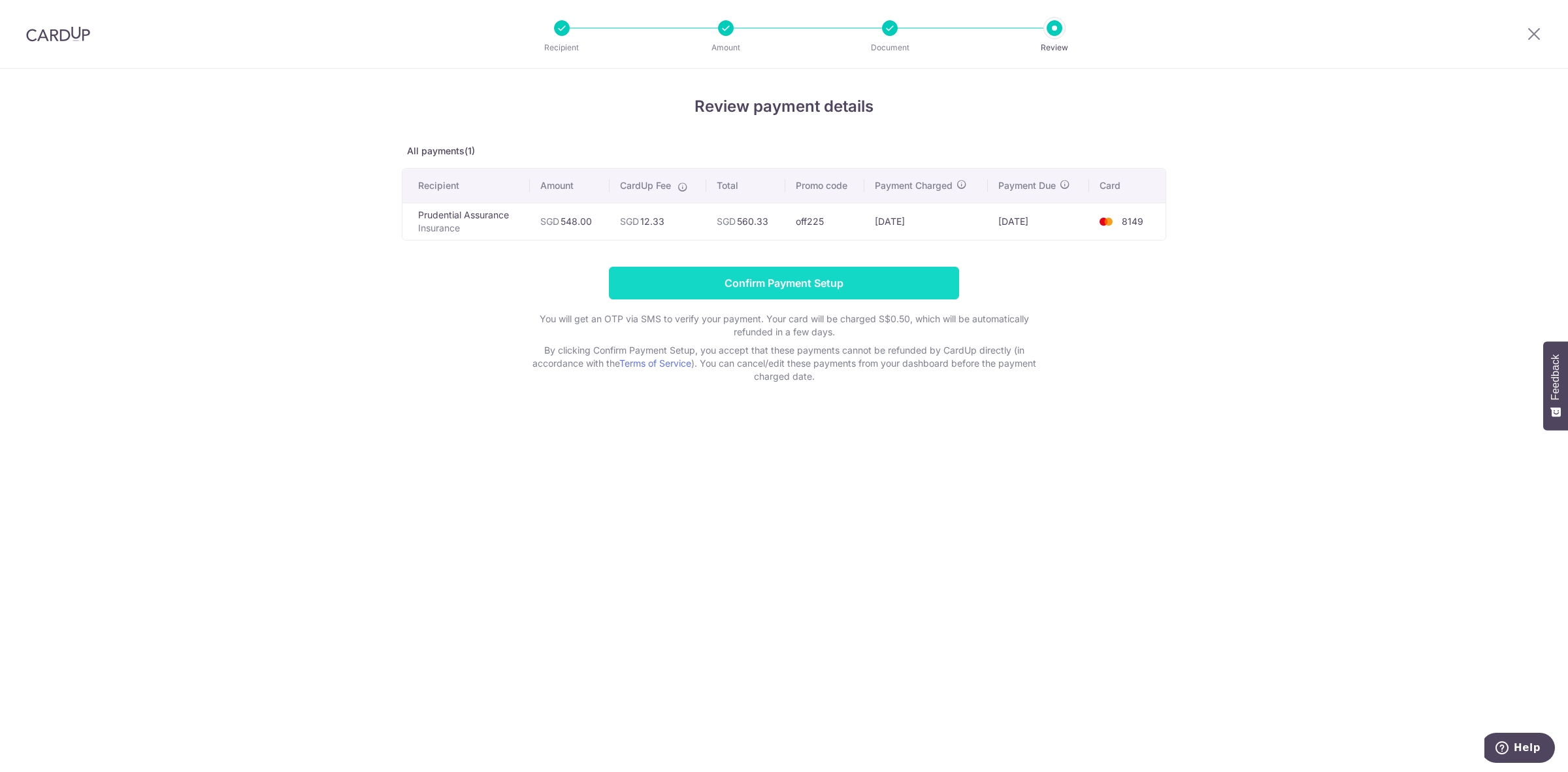
click at [796, 289] on input "Confirm Payment Setup" at bounding box center [784, 283] width 350 height 33
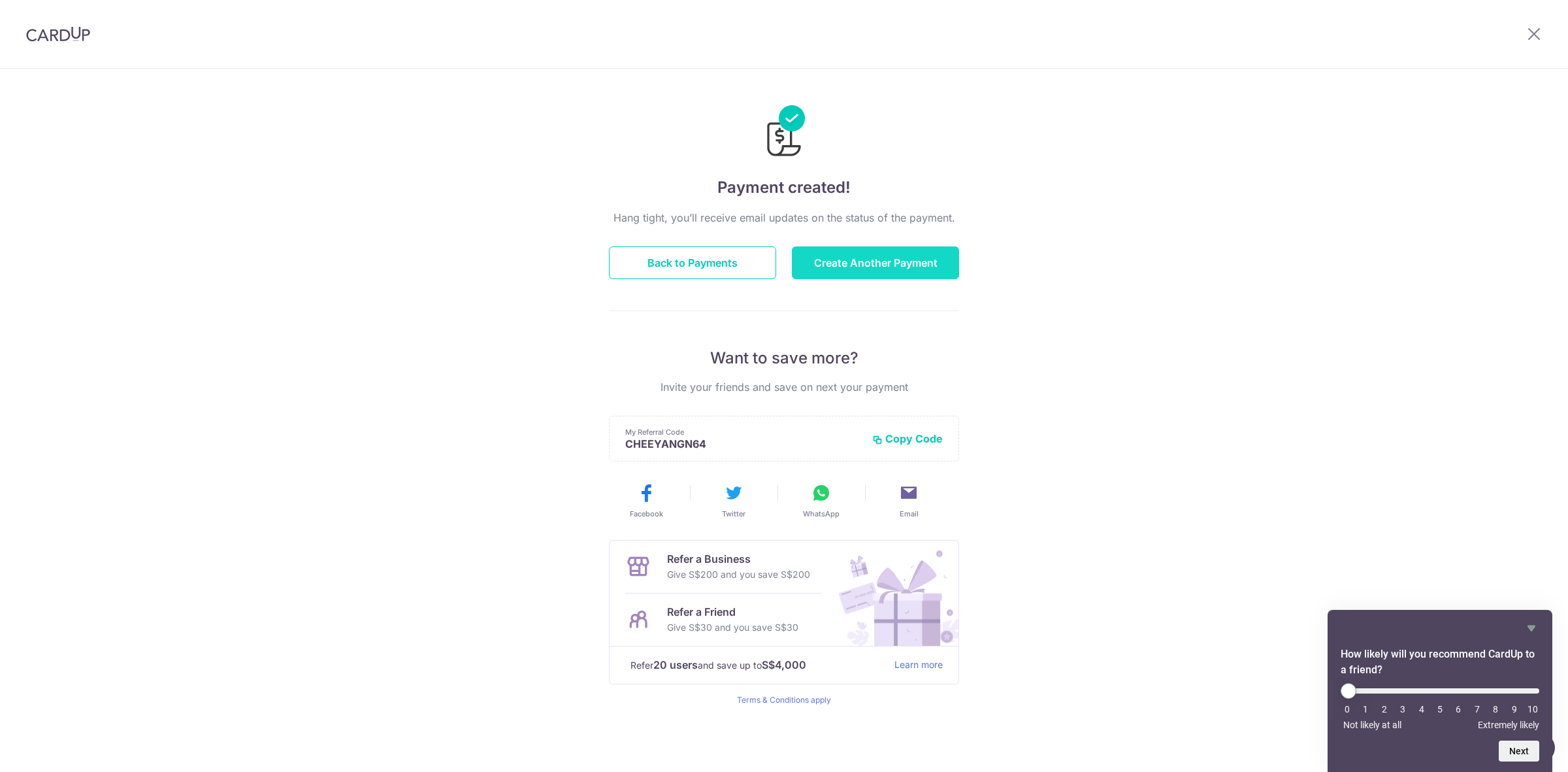
click at [804, 260] on button "Create Another Payment" at bounding box center [875, 263] width 167 height 33
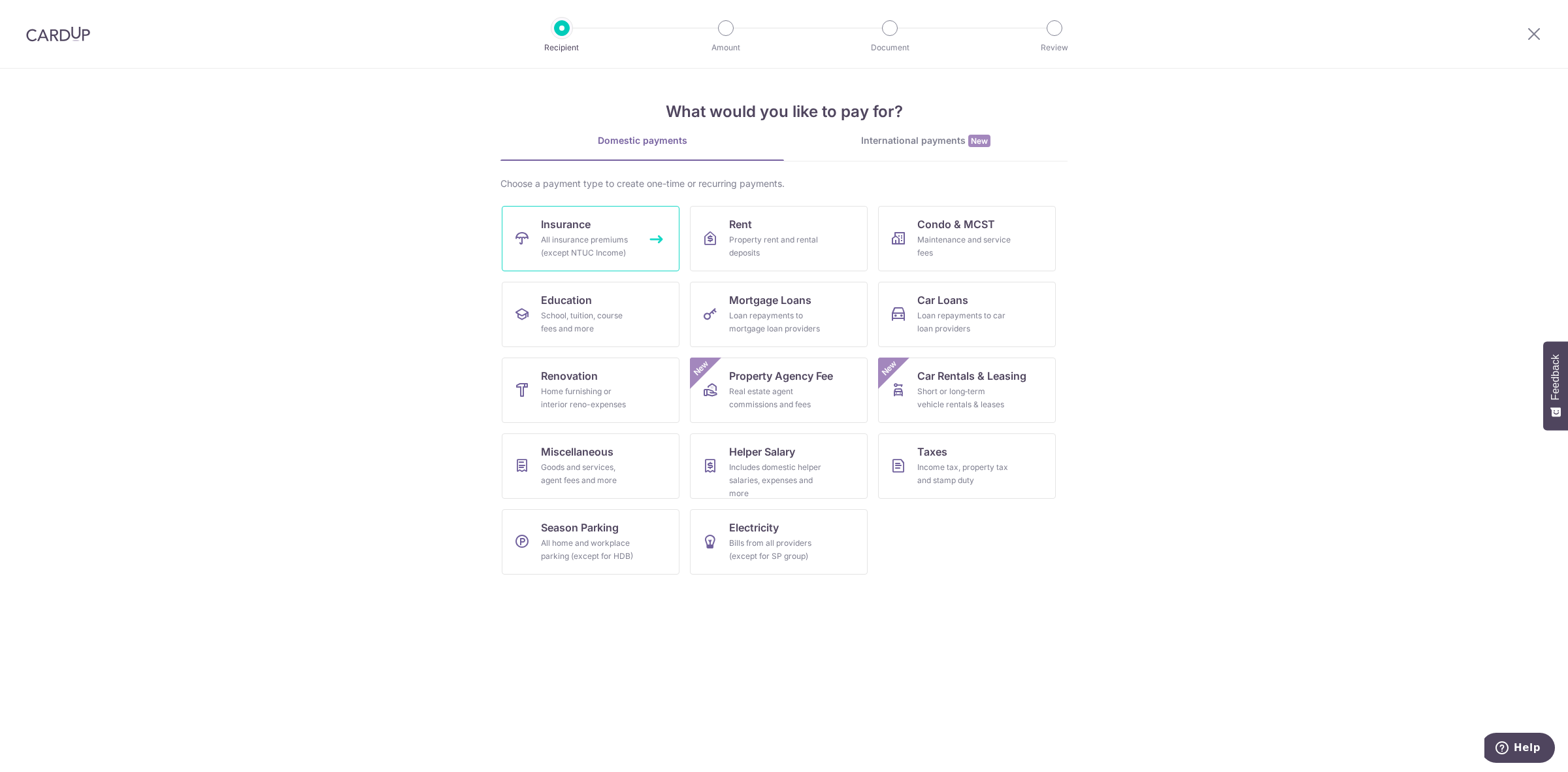
click at [599, 235] on div "All insurance premiums (except NTUC Income)" at bounding box center [588, 246] width 94 height 26
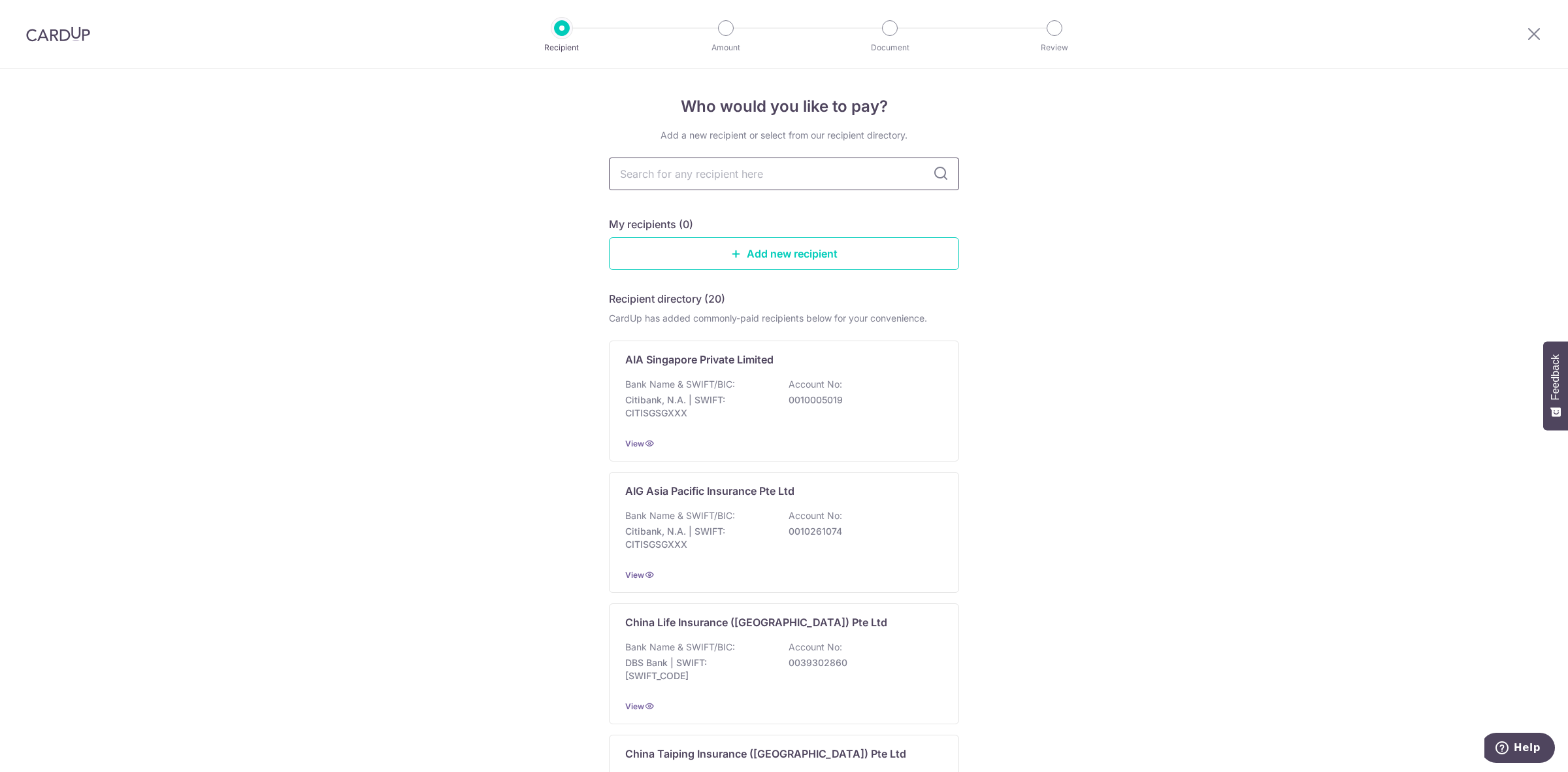
drag, startPoint x: 749, startPoint y: 179, endPoint x: 749, endPoint y: 187, distance: 8.0
click at [749, 179] on input "text" at bounding box center [784, 174] width 350 height 33
type input "pru"
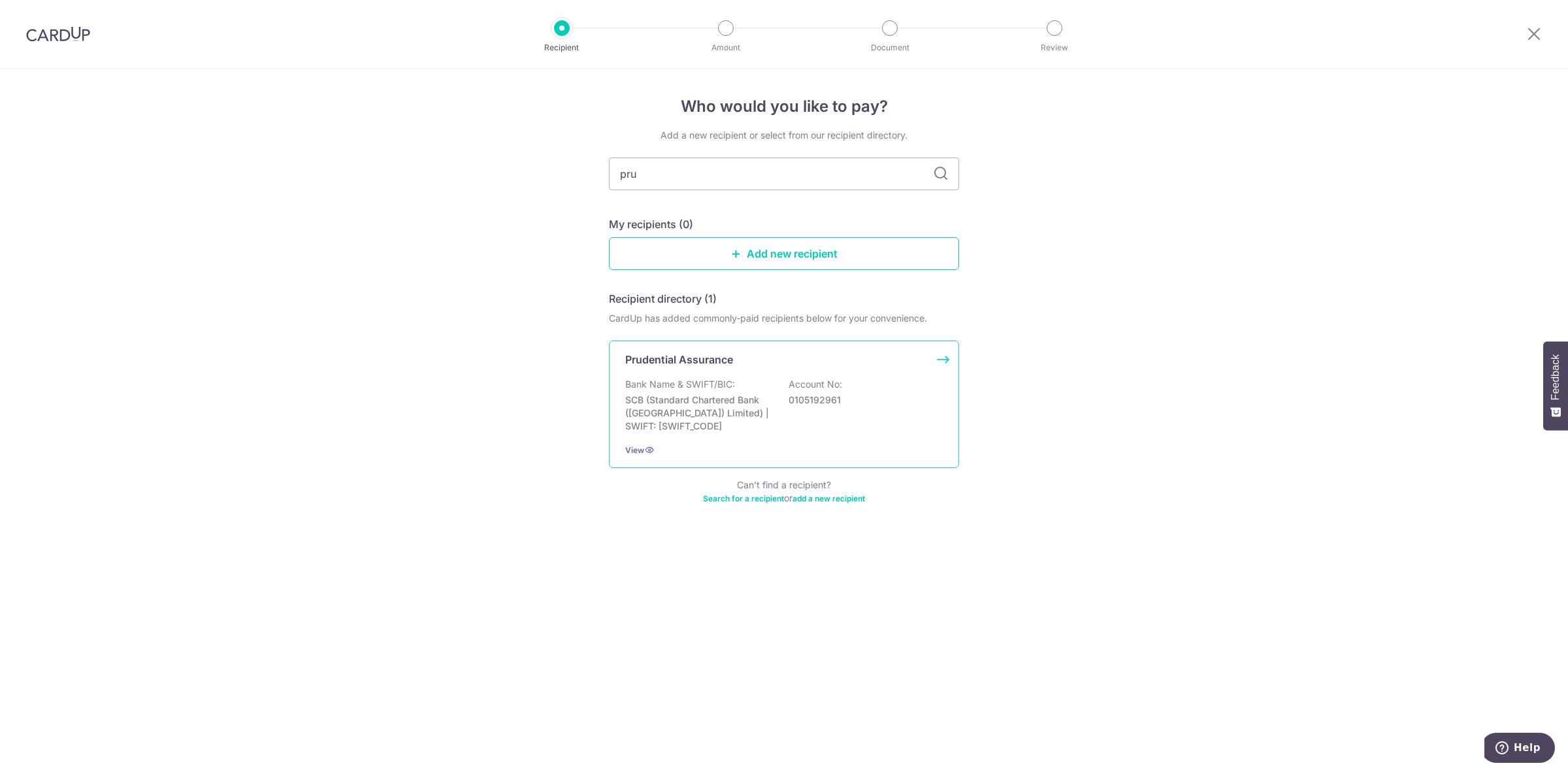
click at [686, 386] on p "Bank Name & SWIFT/BIC:" at bounding box center [680, 384] width 110 height 13
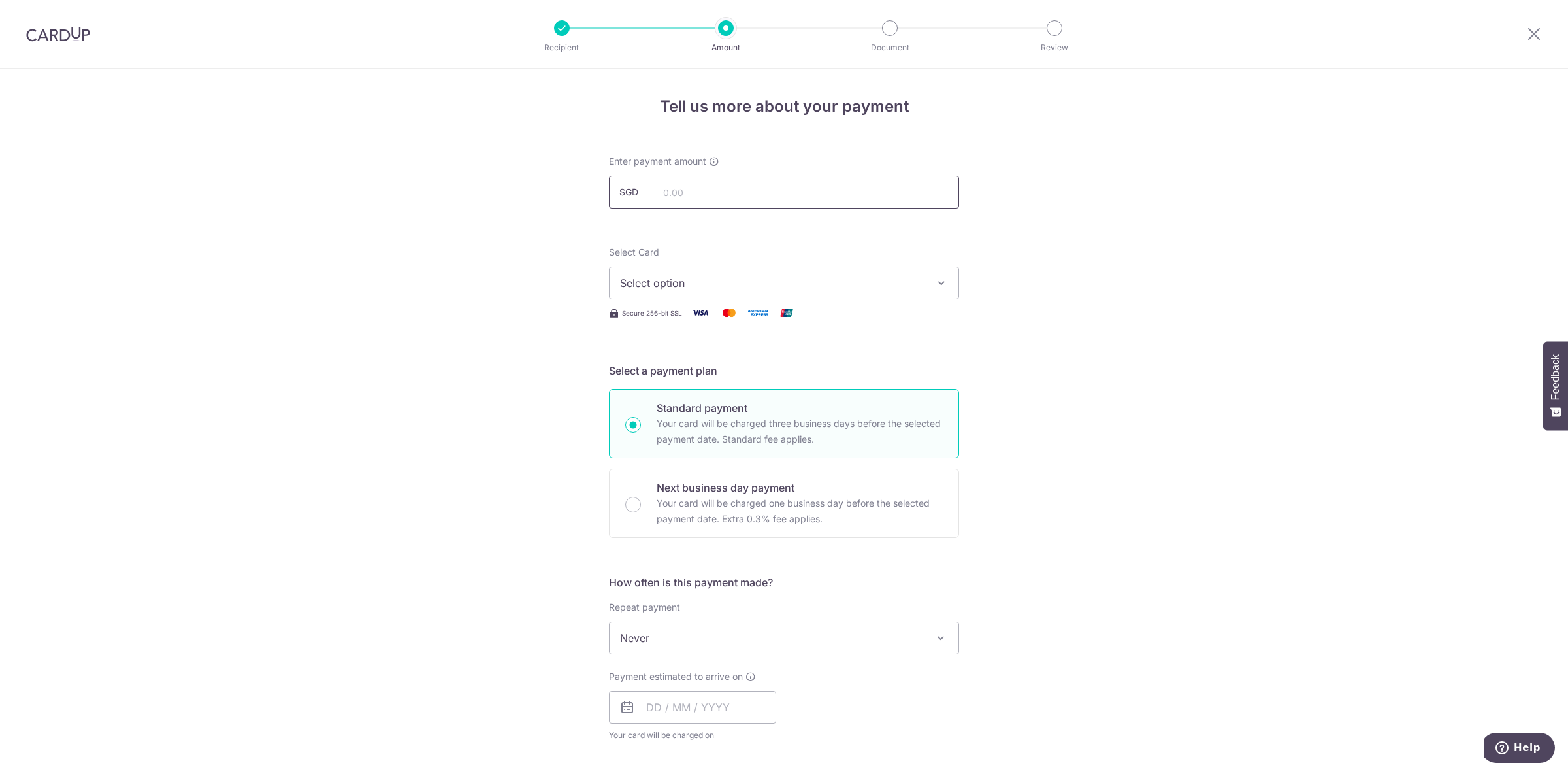
click at [706, 191] on input "text" at bounding box center [784, 192] width 350 height 33
type input "2"
type input "2,392.50"
click at [706, 283] on span "Select option" at bounding box center [772, 283] width 304 height 16
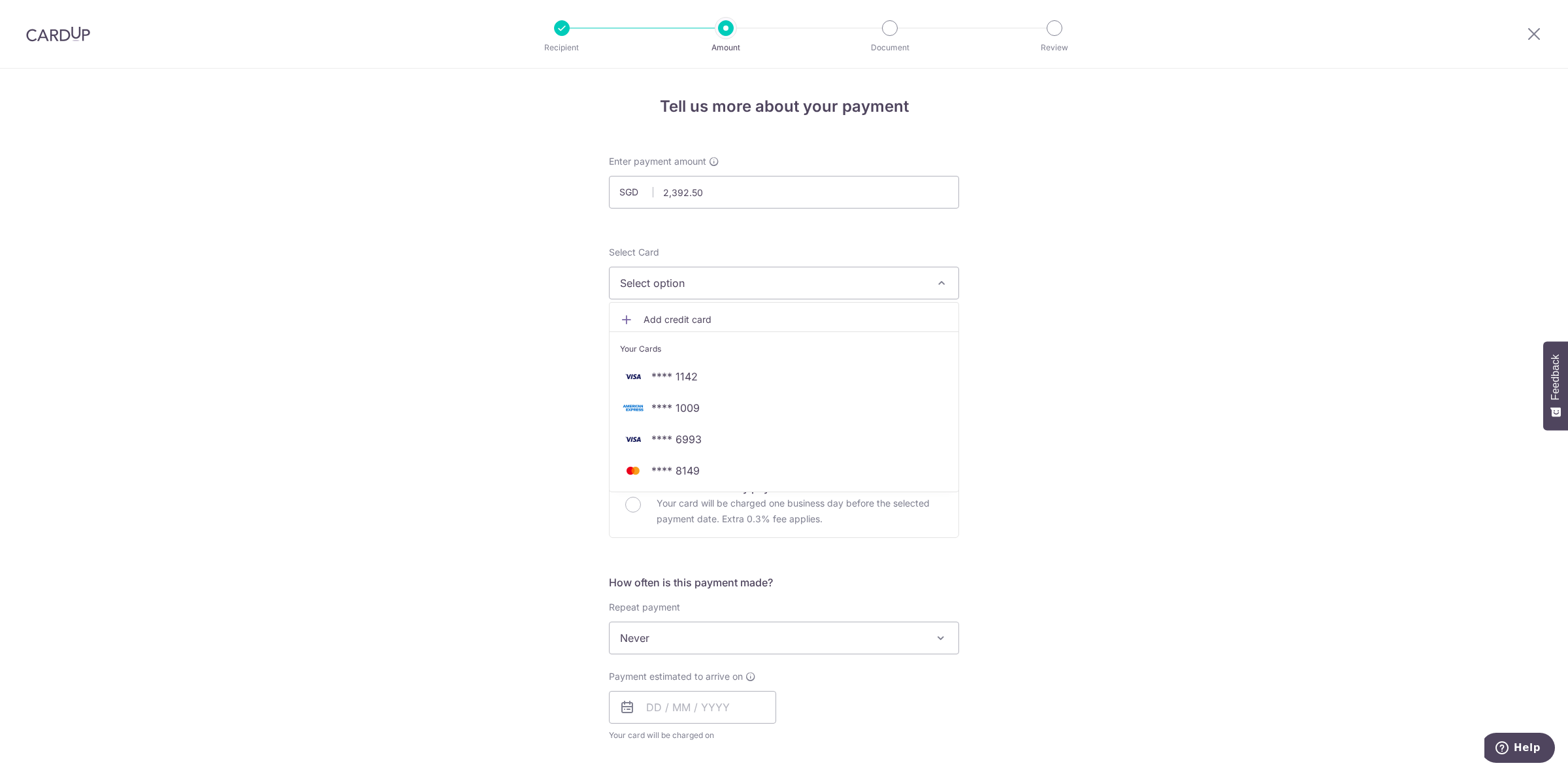
click at [693, 319] on span "Add credit card" at bounding box center [796, 320] width 304 height 13
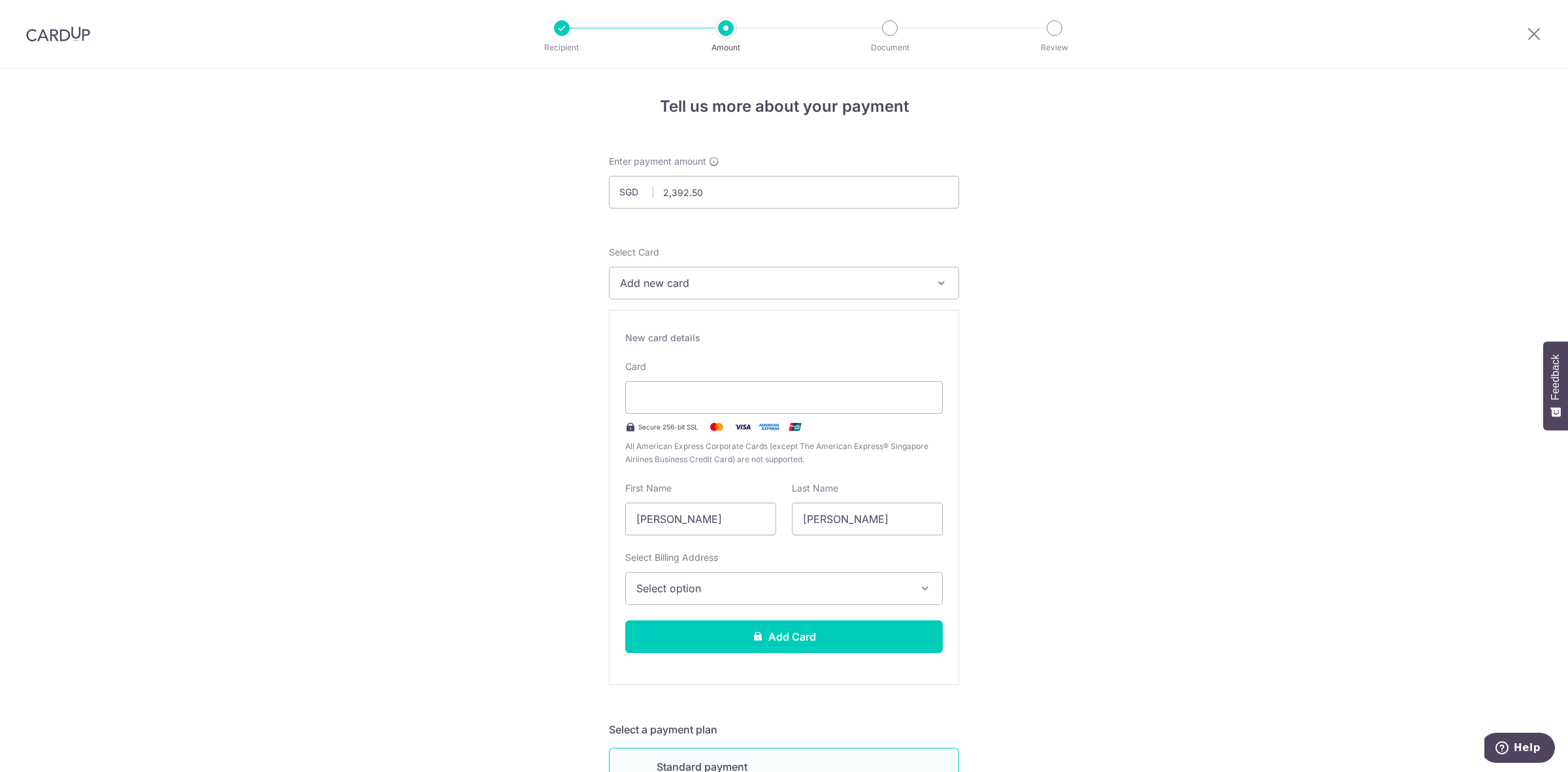
click at [709, 584] on span "Select option" at bounding box center [772, 588] width 272 height 16
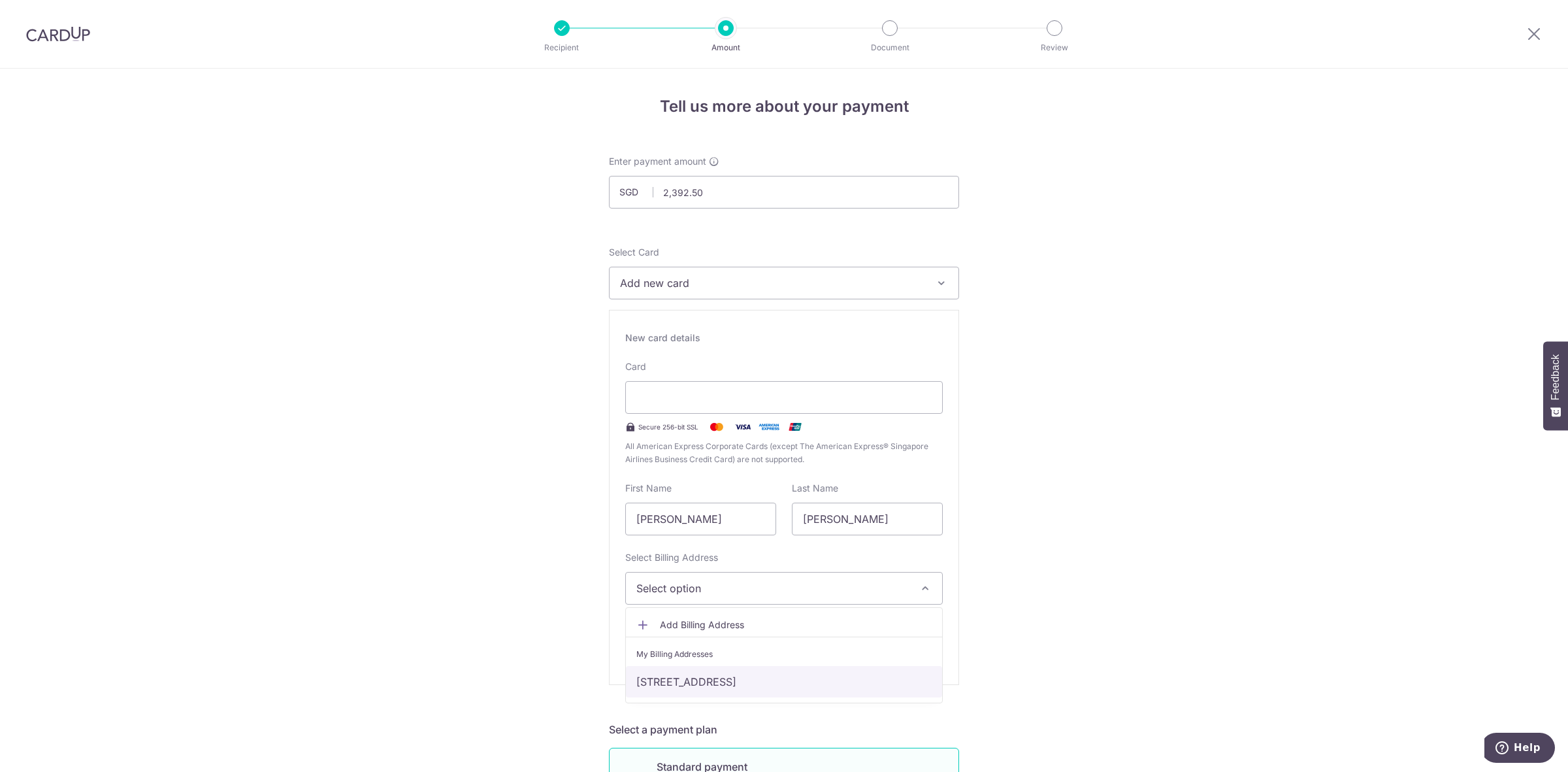
click at [699, 679] on link "[STREET_ADDRESS]" at bounding box center [783, 681] width 316 height 31
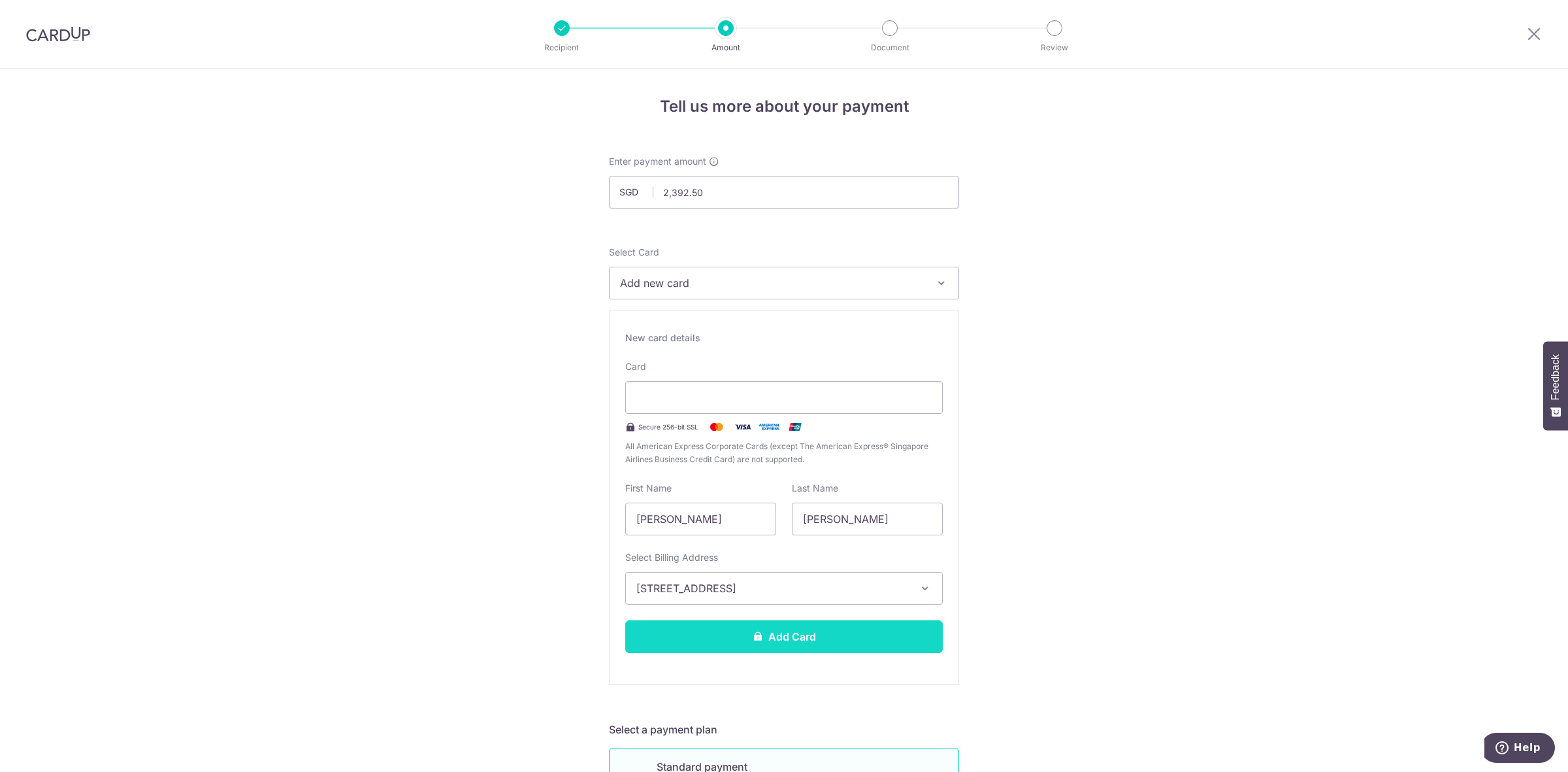
click at [709, 638] on button "Add Card" at bounding box center [783, 636] width 318 height 33
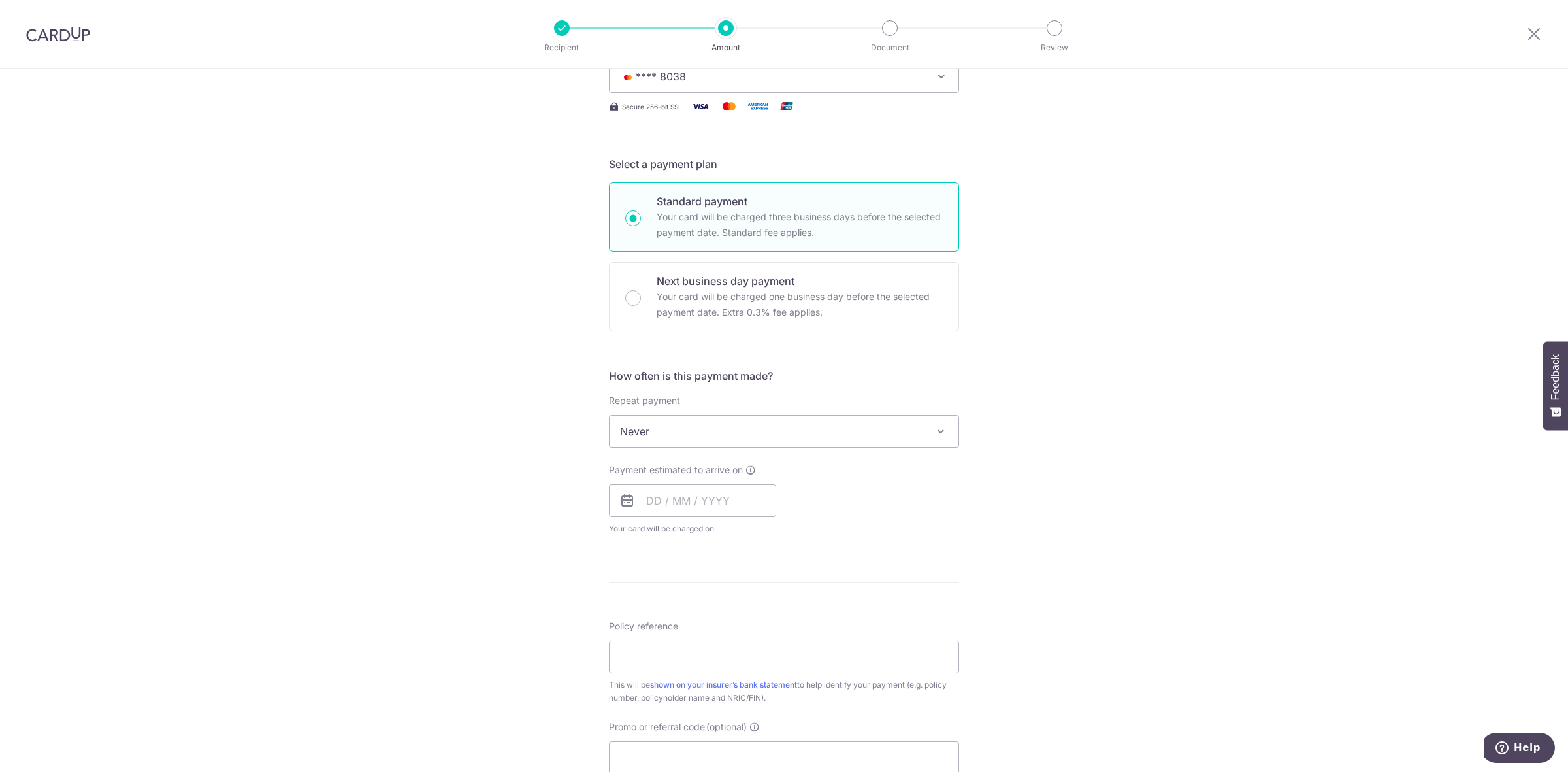
scroll to position [245, 0]
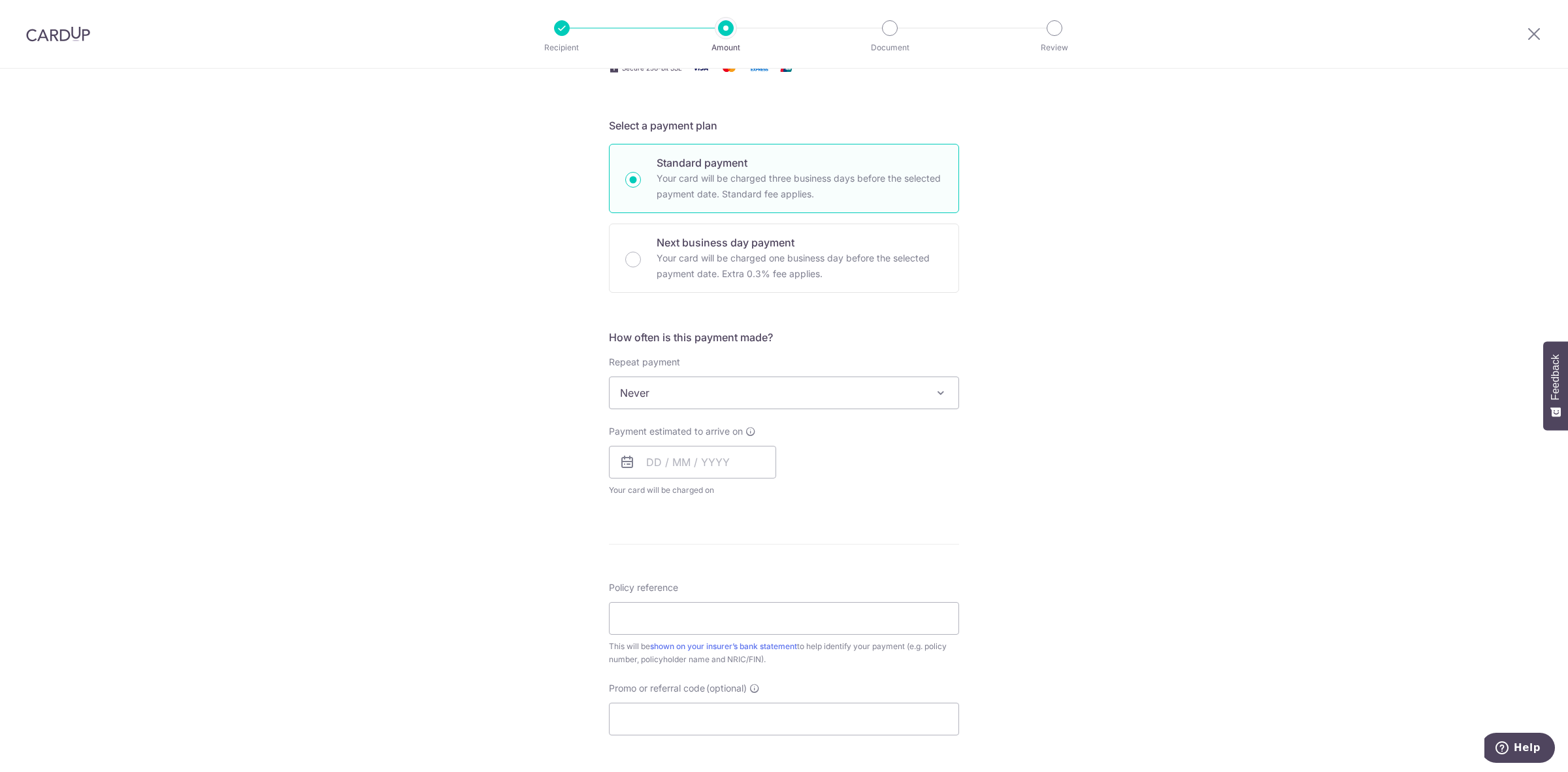
click at [687, 392] on span "Never" at bounding box center [784, 392] width 349 height 31
click at [678, 463] on input "text" at bounding box center [692, 462] width 167 height 33
click at [739, 584] on link "9" at bounding box center [740, 581] width 21 height 21
type input "[DATE]"
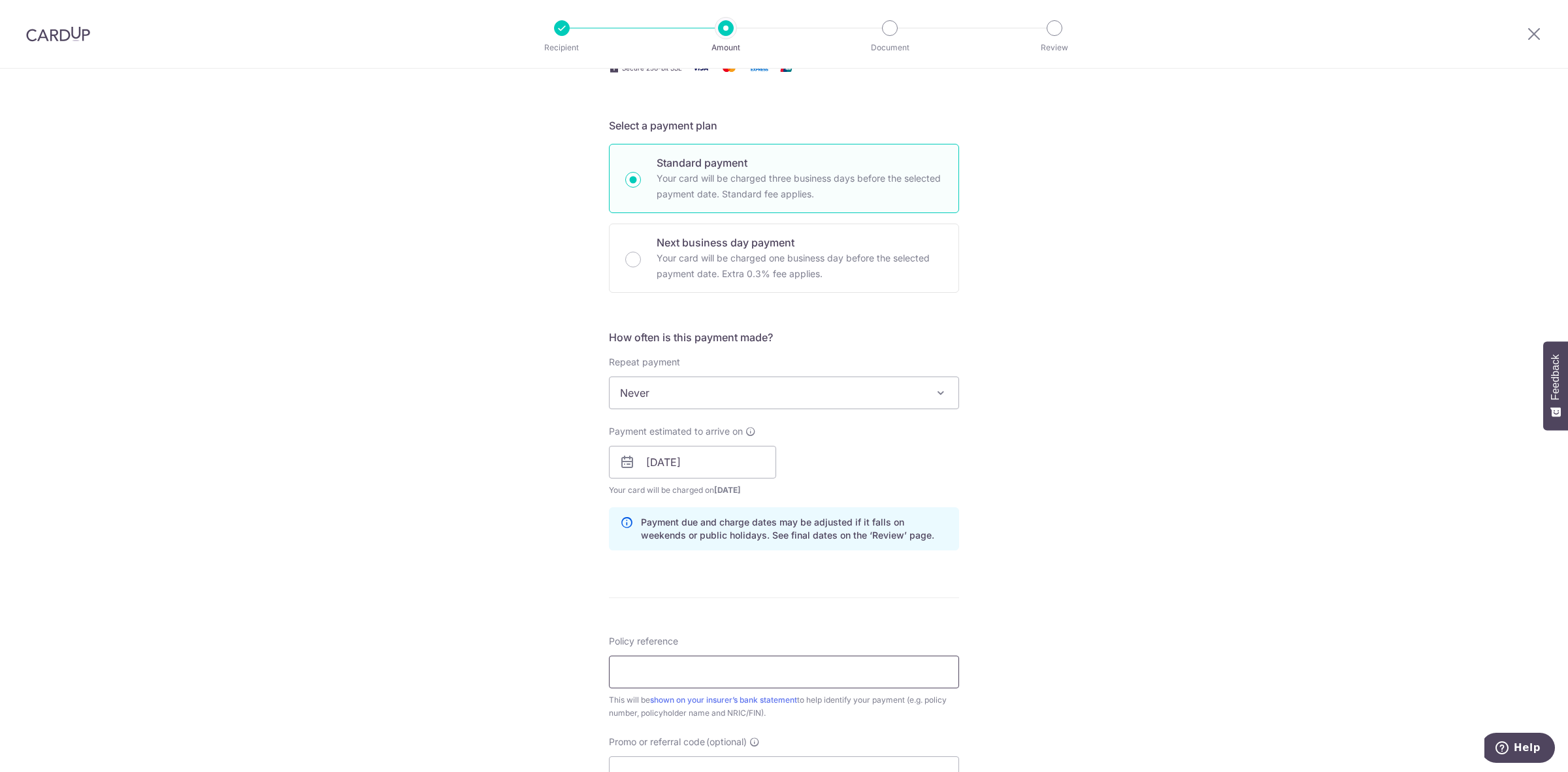
click at [641, 671] on input "Policy reference" at bounding box center [784, 671] width 350 height 33
paste input "33810499"
type input "33810499 ANG CHIN YEE"
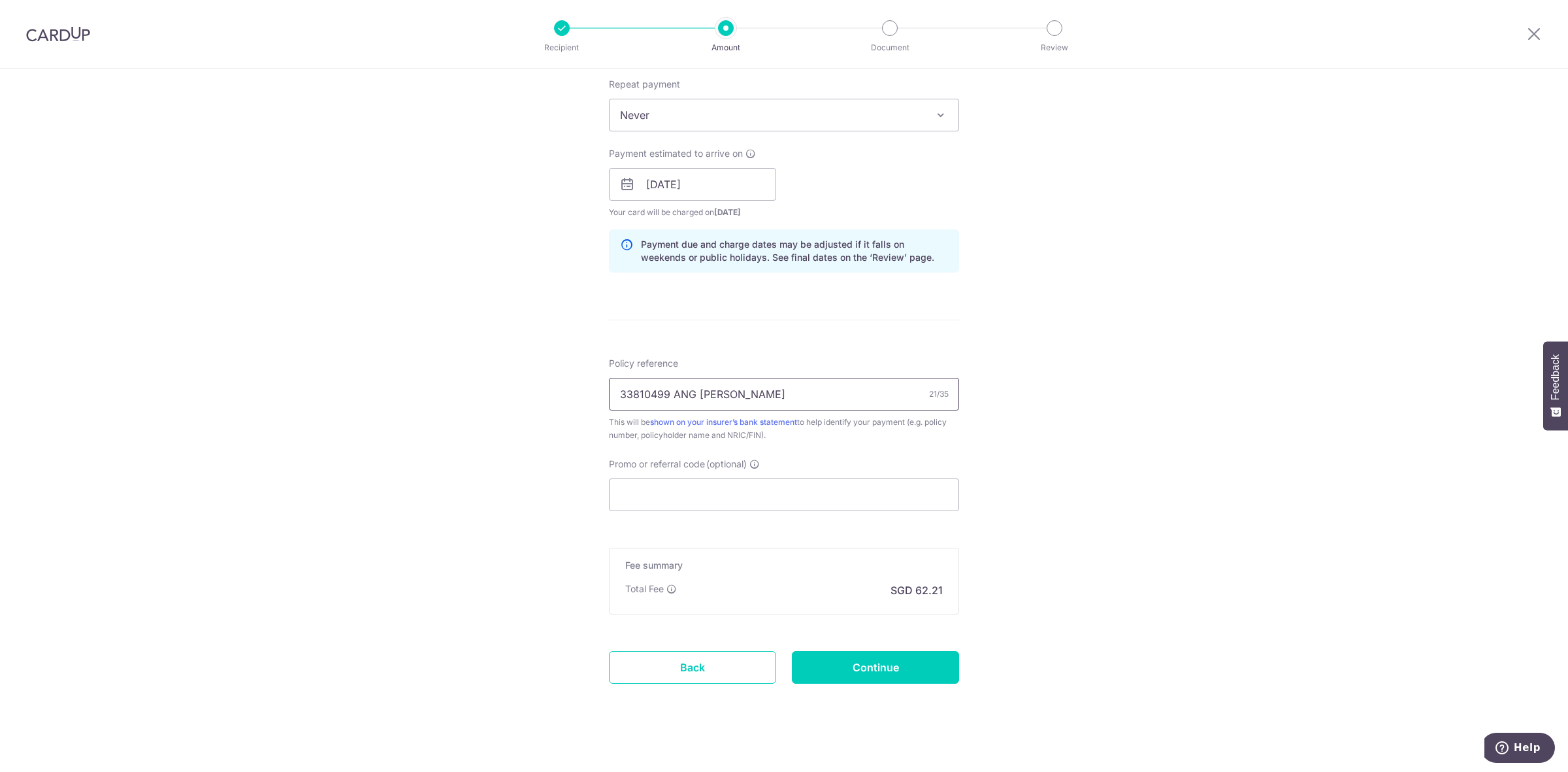
scroll to position [534, 0]
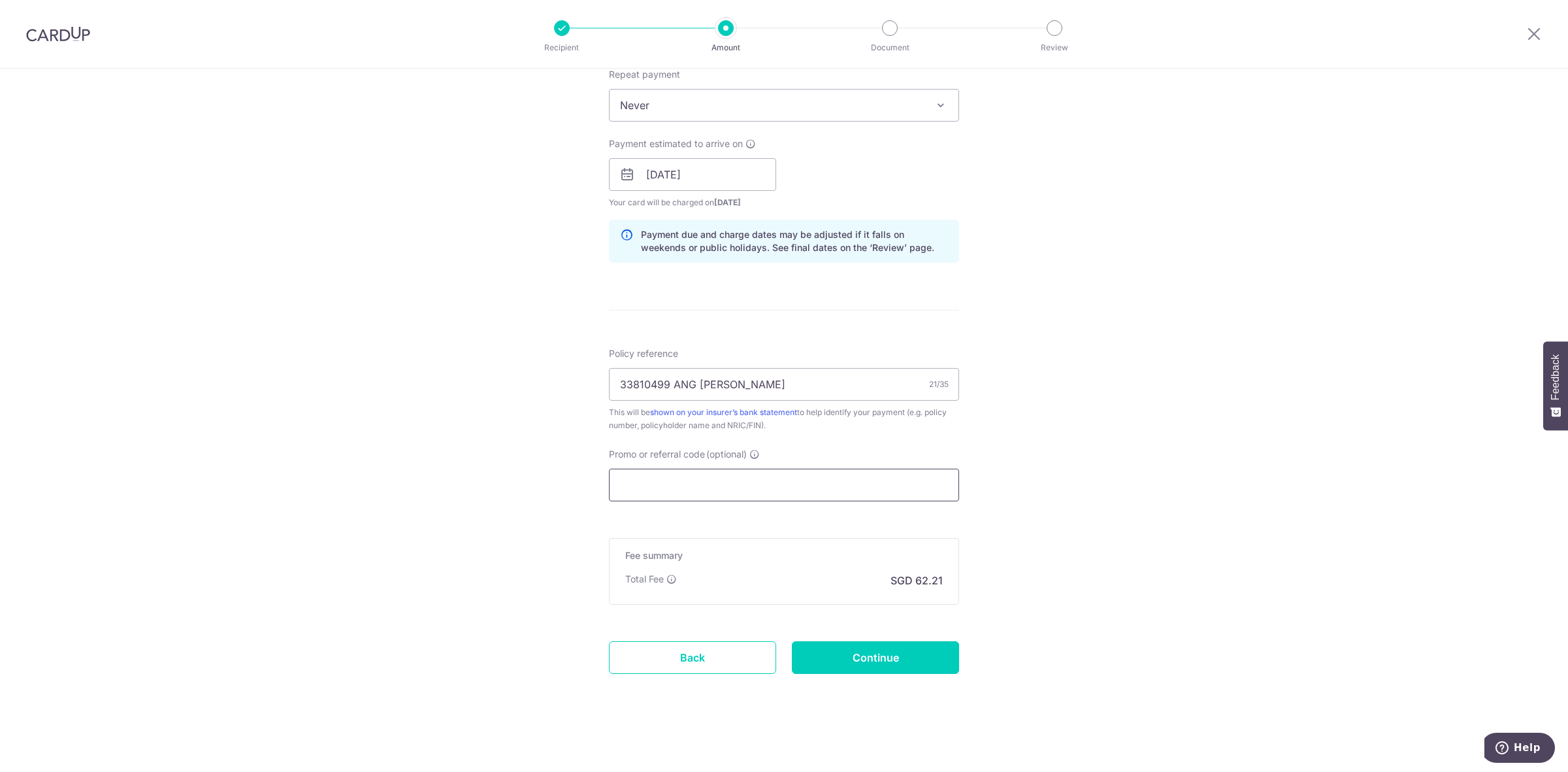
click at [693, 484] on input "Promo or referral code (optional)" at bounding box center [784, 485] width 350 height 33
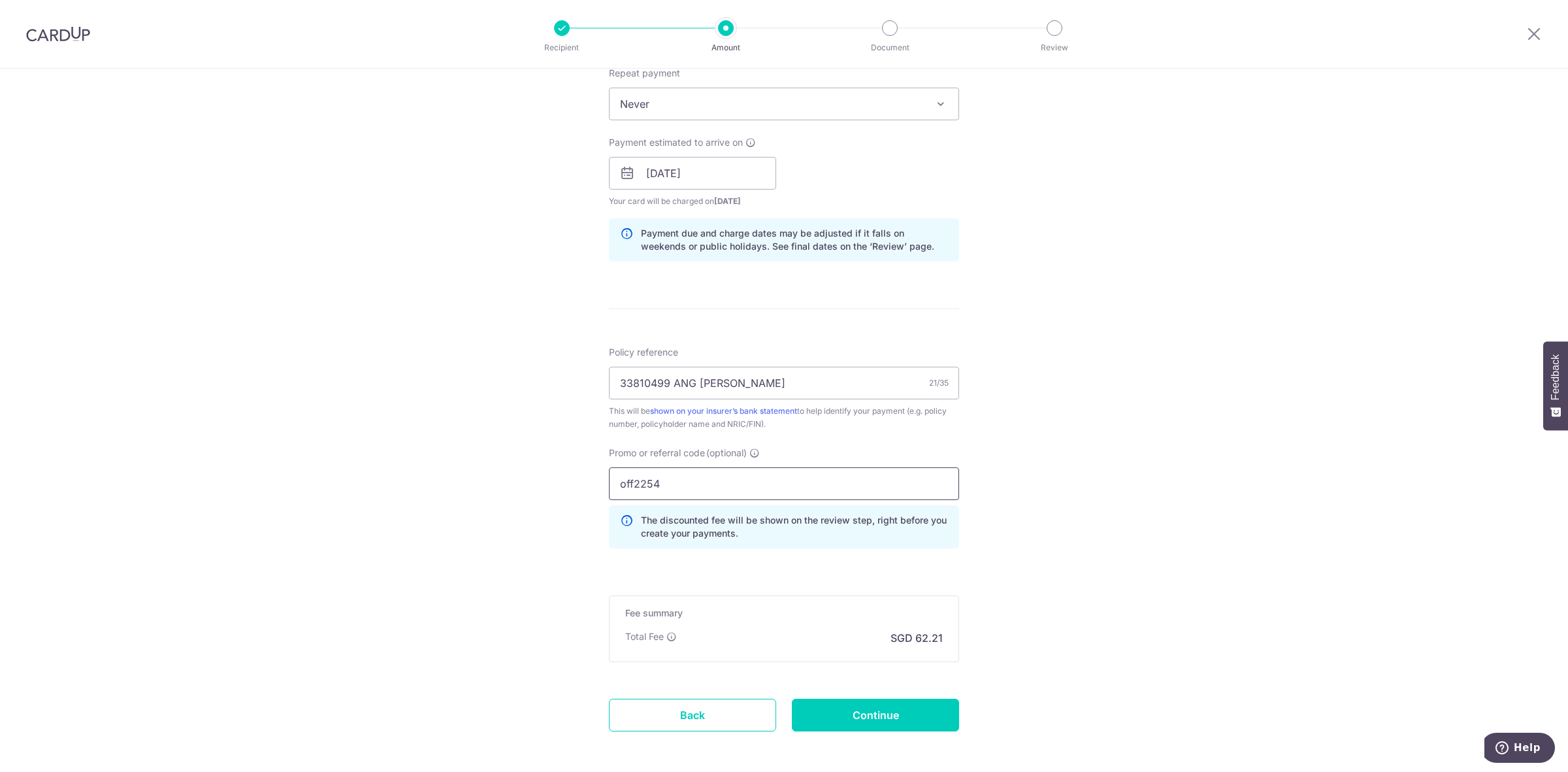
click at [699, 498] on input "off2254" at bounding box center [784, 483] width 350 height 33
click at [707, 482] on input "off2254" at bounding box center [784, 483] width 350 height 33
type input "off225"
click at [899, 711] on input "Continue" at bounding box center [875, 715] width 167 height 33
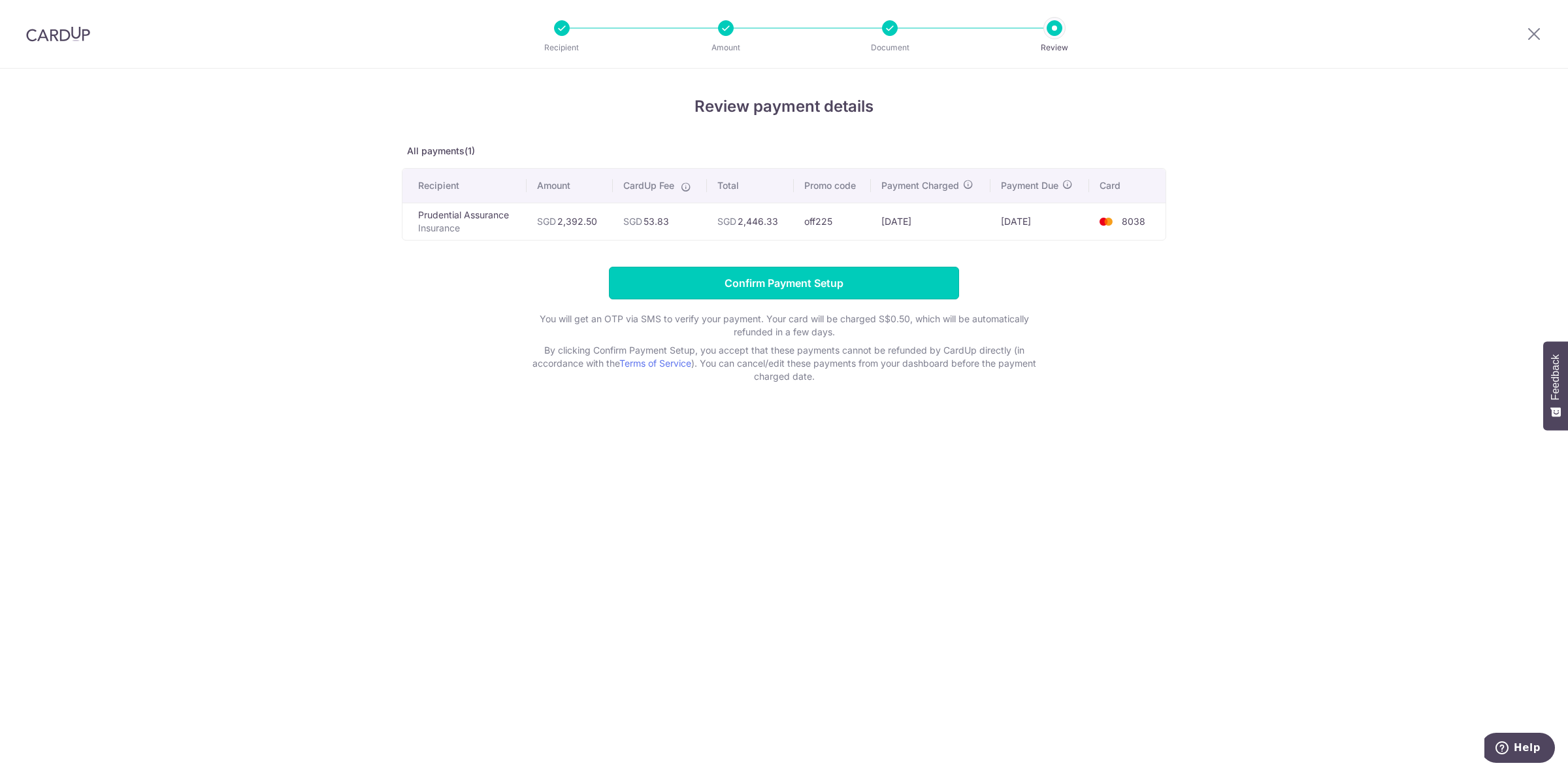
click at [785, 281] on input "Confirm Payment Setup" at bounding box center [784, 283] width 350 height 33
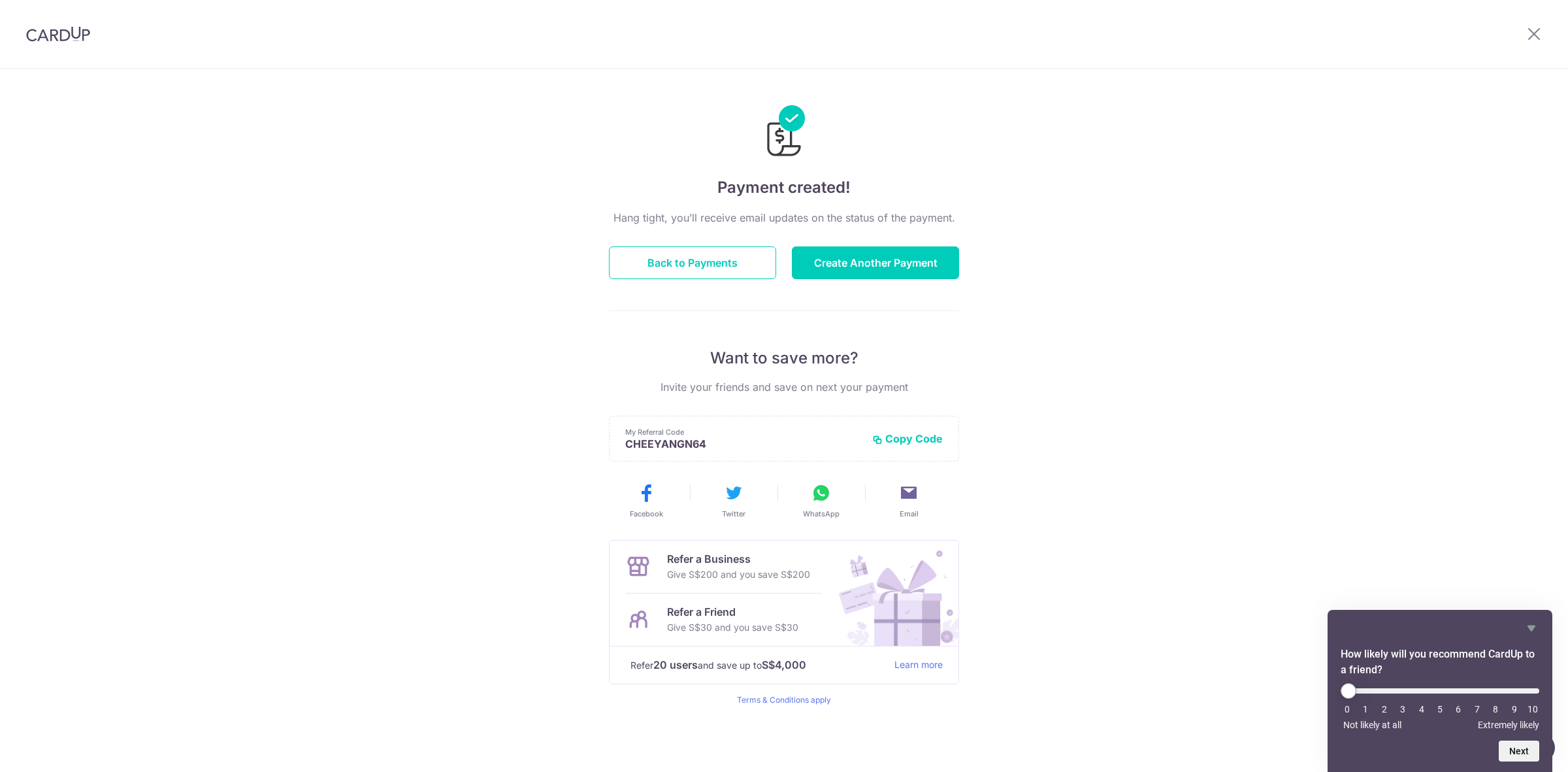
drag, startPoint x: 223, startPoint y: 407, endPoint x: 237, endPoint y: 448, distance: 43.3
click at [233, 422] on div "Payment created! Hang tight, you’ll receive email updates on the status of the …" at bounding box center [784, 420] width 1568 height 703
drag, startPoint x: 243, startPoint y: 452, endPoint x: 255, endPoint y: 458, distance: 13.4
click at [247, 454] on div "Payment created! Hang tight, you’ll receive email updates on the status of the …" at bounding box center [784, 420] width 1568 height 703
click at [1538, 28] on icon at bounding box center [1534, 33] width 16 height 17
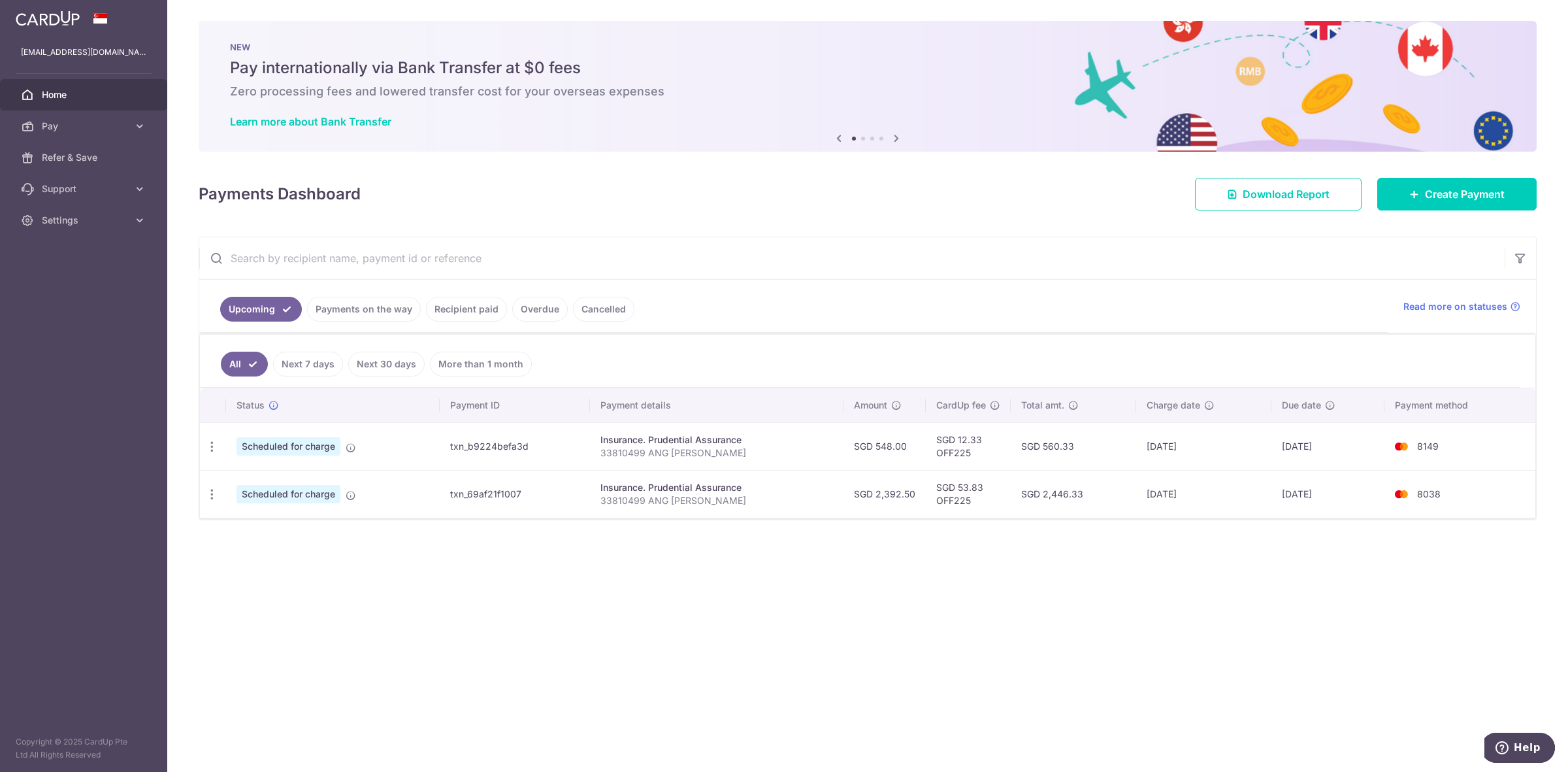
drag, startPoint x: 793, startPoint y: 606, endPoint x: 792, endPoint y: 641, distance: 35.0
click at [793, 613] on div "× Pause Schedule Pause all future payments in this series Pause just this one p…" at bounding box center [867, 386] width 1401 height 772
click at [793, 639] on div "× Pause Schedule Pause all future payments in this series Pause just this one p…" at bounding box center [867, 386] width 1401 height 772
